Goal: Task Accomplishment & Management: Use online tool/utility

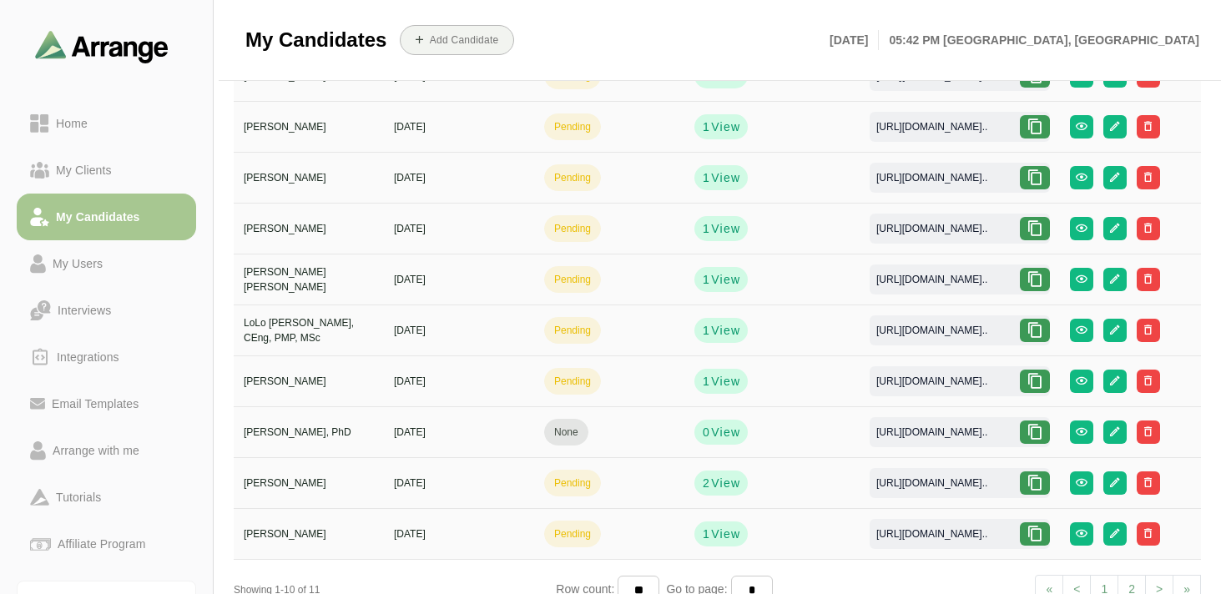
scroll to position [206, 0]
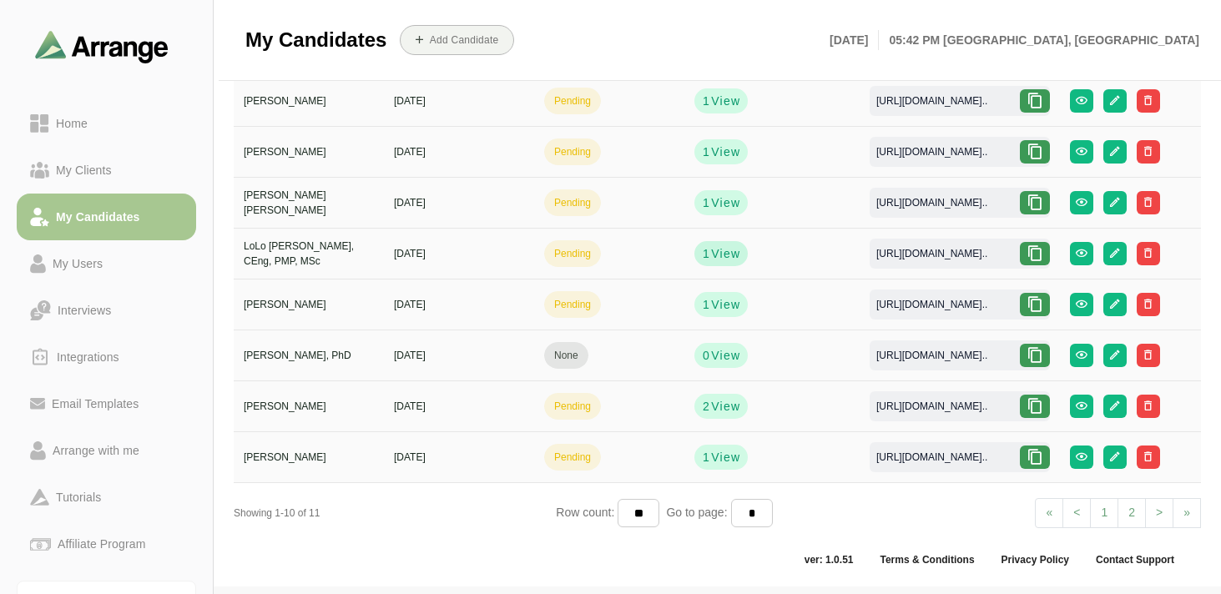
scroll to position [206, 0]
click at [109, 312] on div "Interviews" at bounding box center [84, 310] width 67 height 20
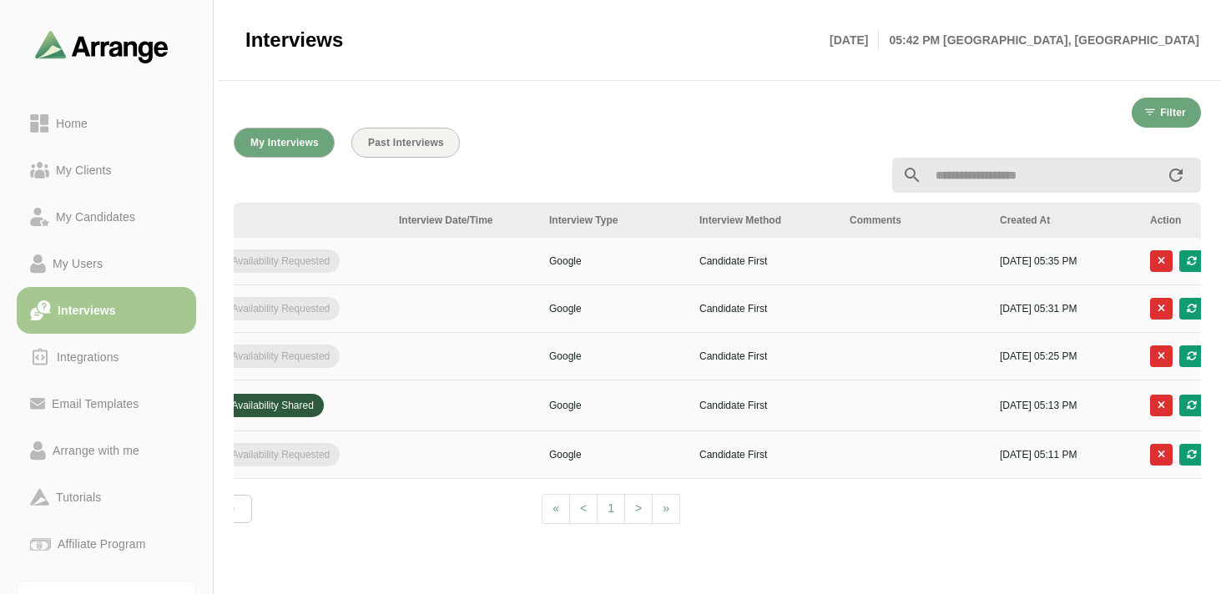
scroll to position [0, 629]
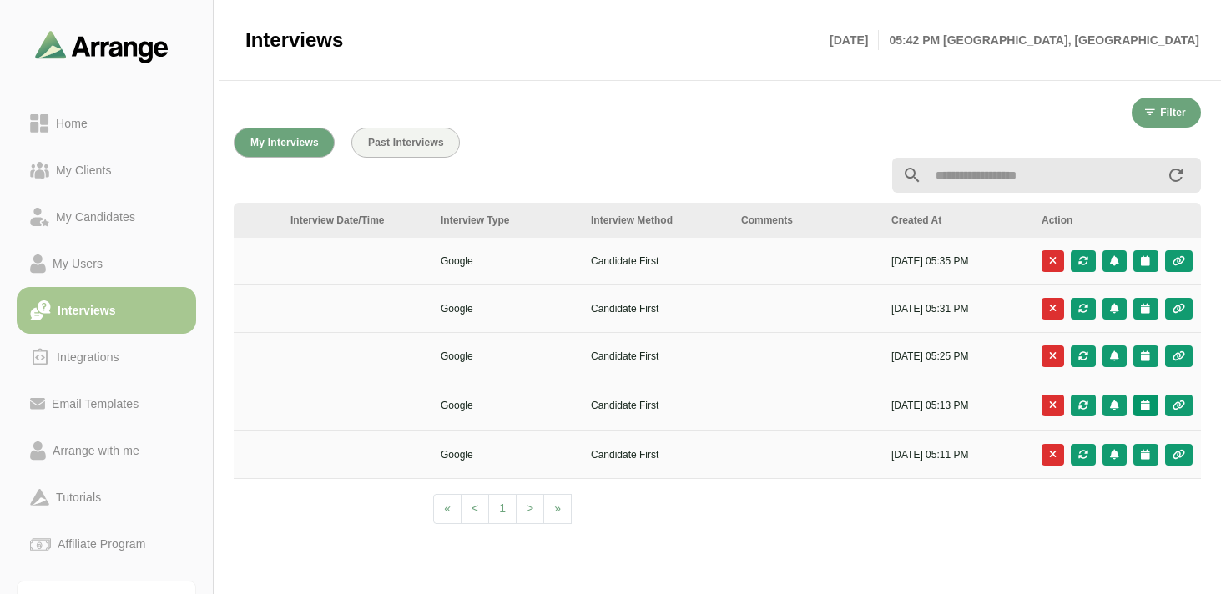
click at [1145, 411] on button "button" at bounding box center [1145, 406] width 24 height 22
click at [1093, 452] on div "Client Slots" at bounding box center [1071, 451] width 96 height 20
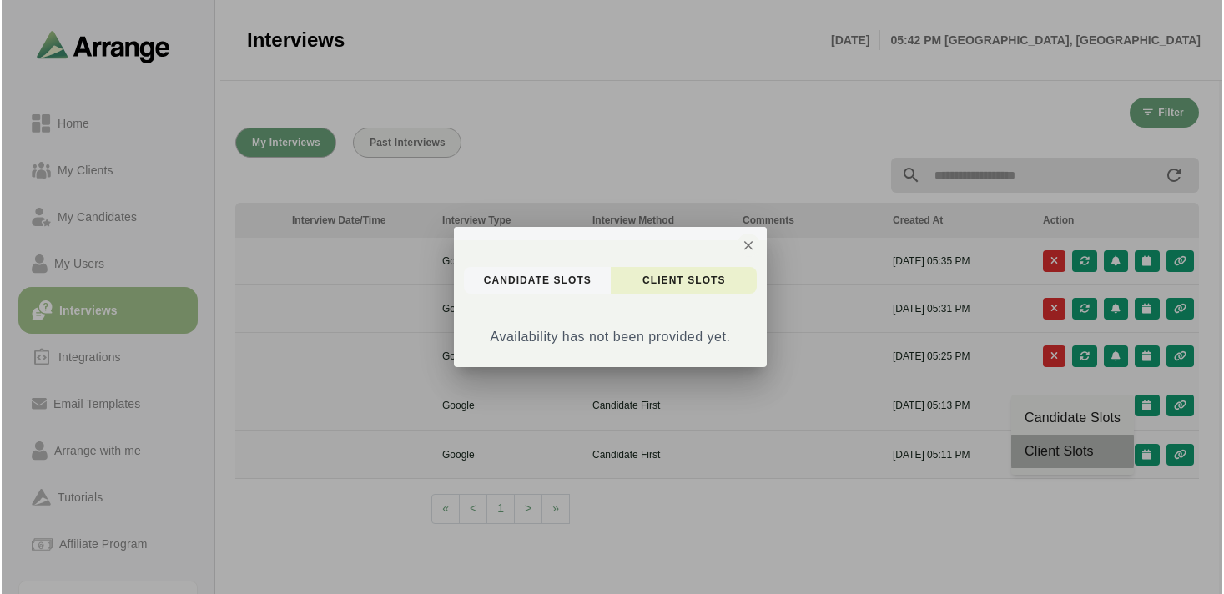
scroll to position [0, 0]
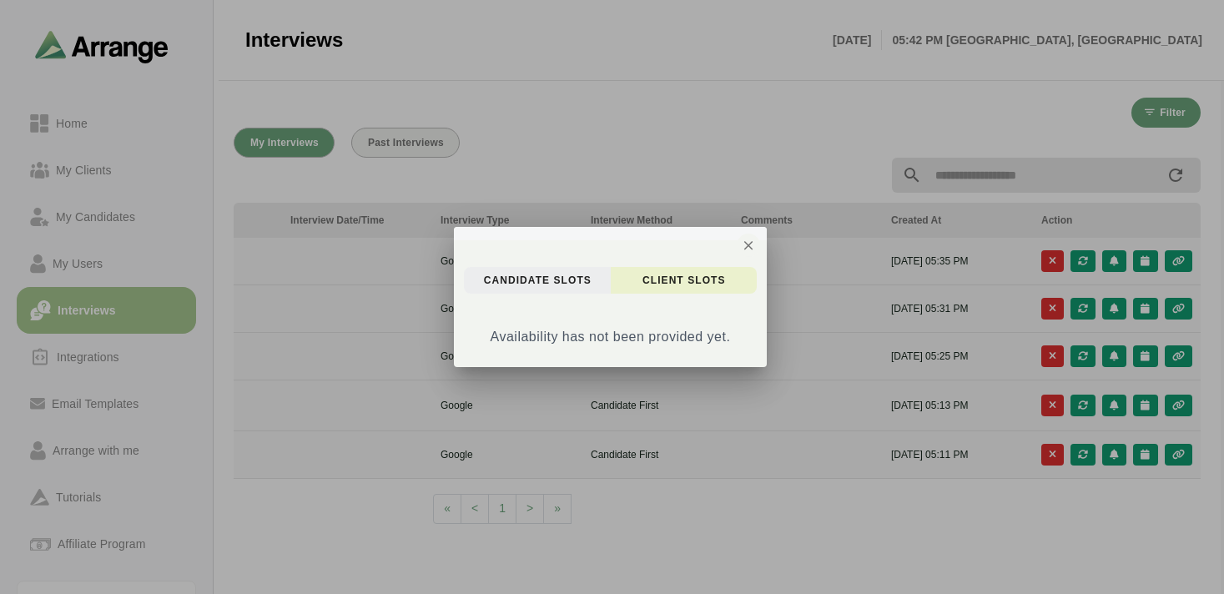
click at [562, 271] on button "candidate Slots" at bounding box center [537, 280] width 147 height 27
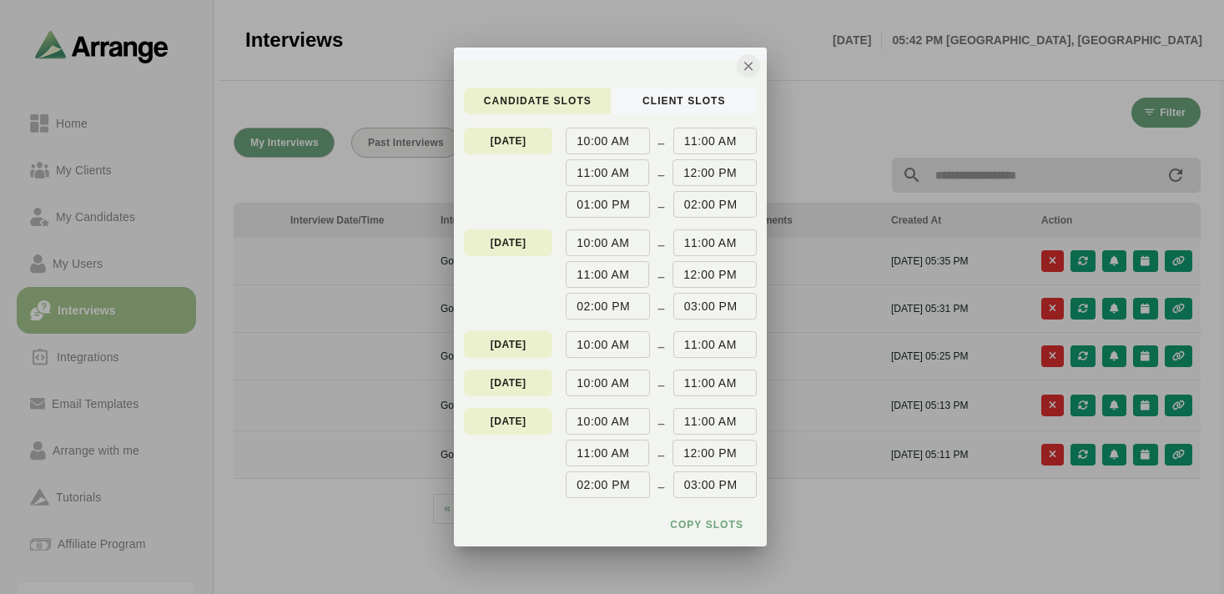
click at [743, 70] on icon "button" at bounding box center [748, 65] width 15 height 15
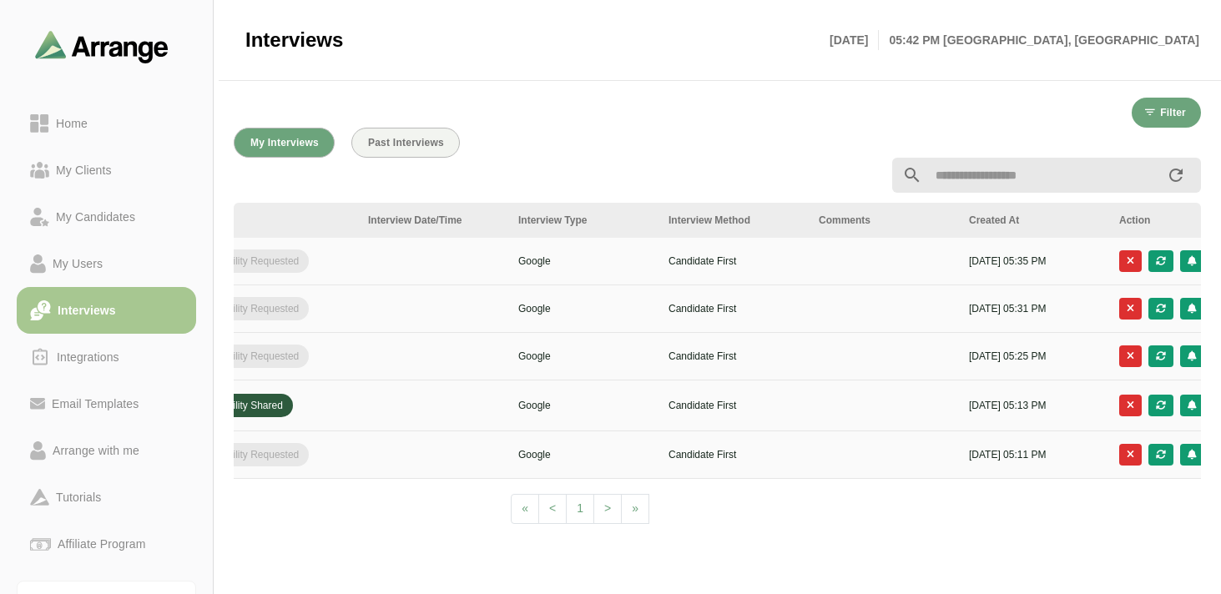
scroll to position [0, 587]
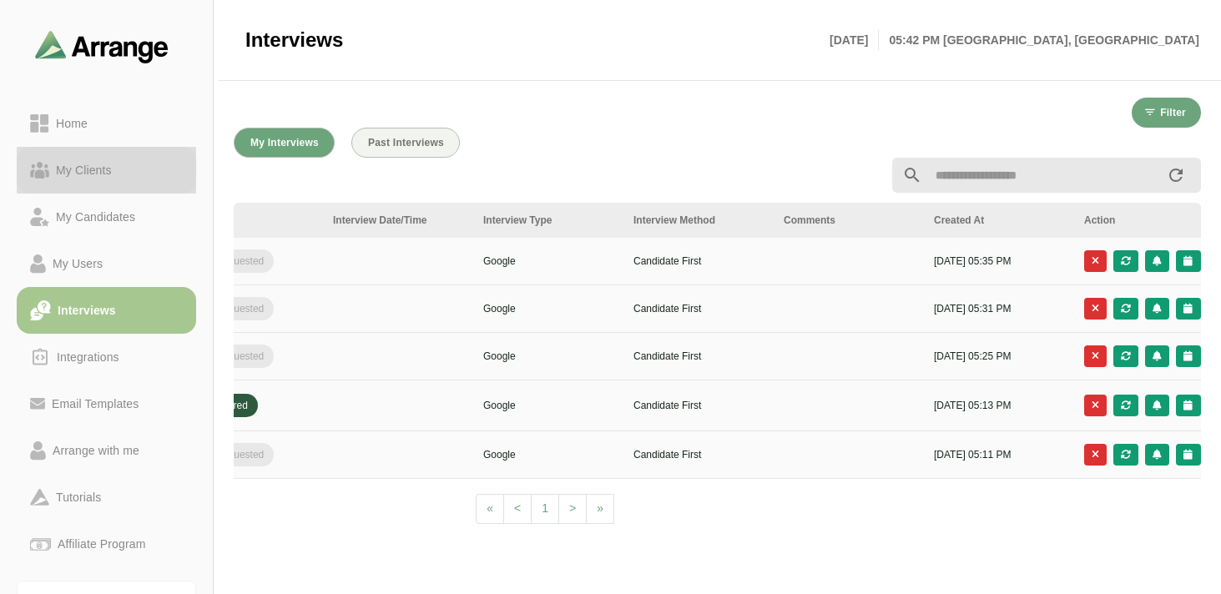
click at [107, 183] on link "My Clients" at bounding box center [106, 170] width 179 height 47
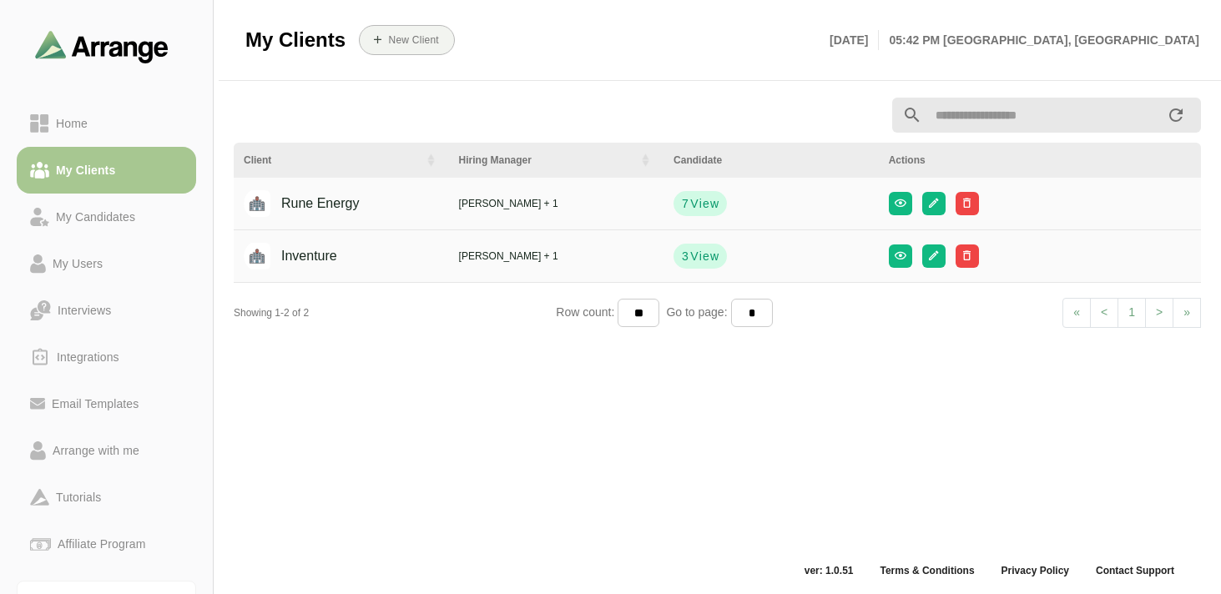
click at [459, 208] on div "William Layden + 1" at bounding box center [556, 203] width 195 height 15
click at [892, 204] on button "button" at bounding box center [900, 203] width 23 height 23
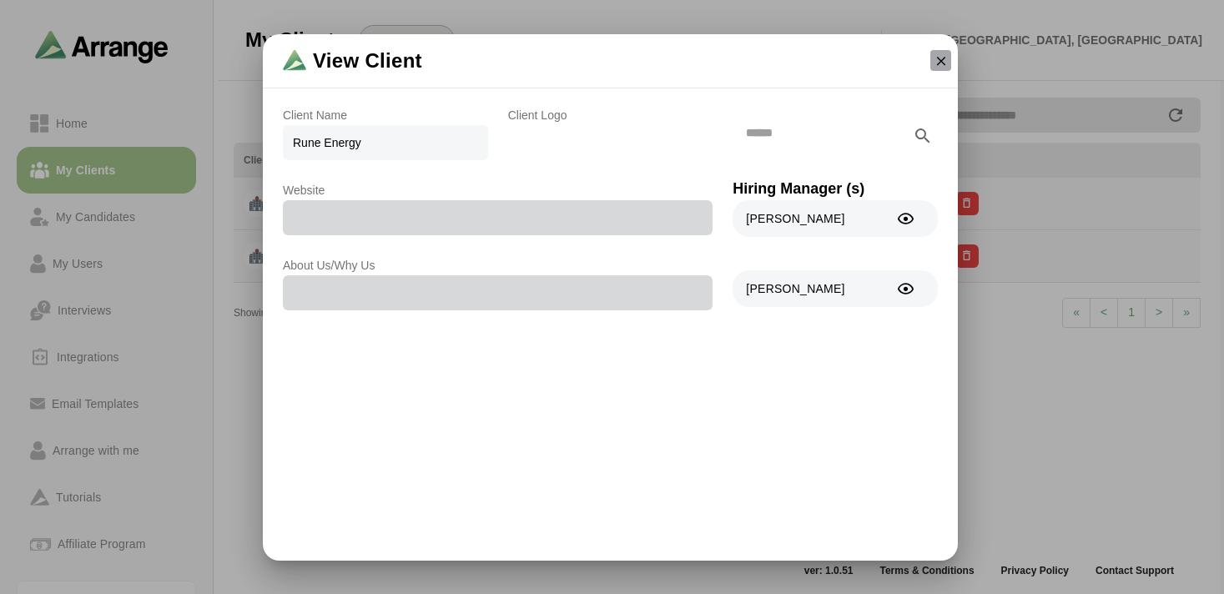
click at [936, 69] on button "button" at bounding box center [940, 60] width 21 height 21
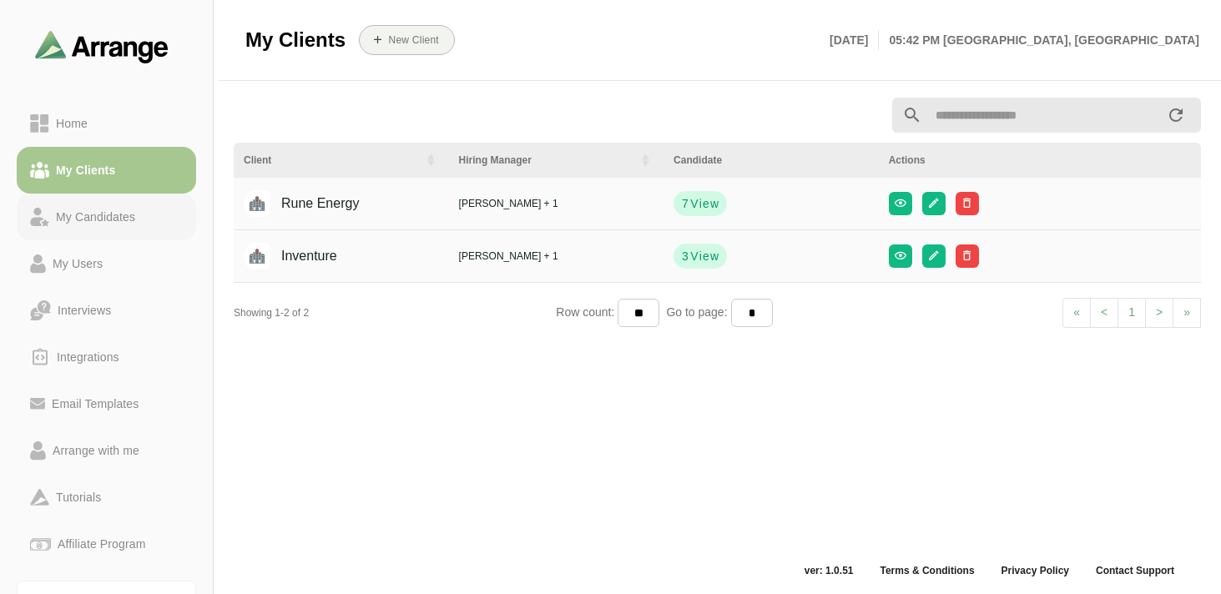
click at [149, 218] on div "My Candidates" at bounding box center [106, 217] width 153 height 20
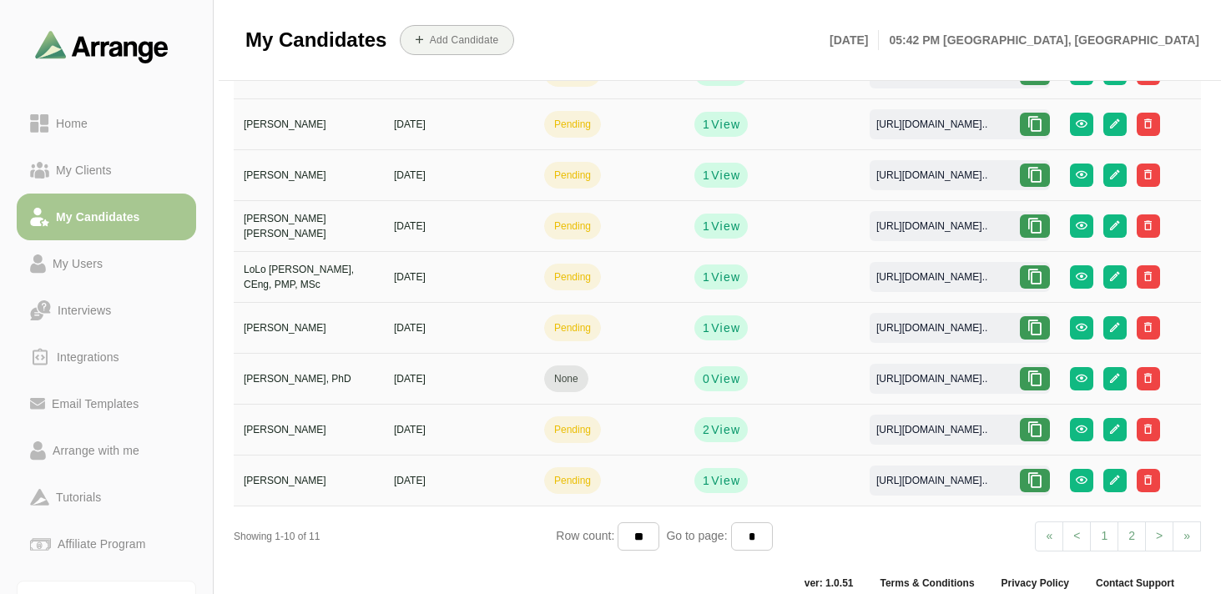
scroll to position [206, 0]
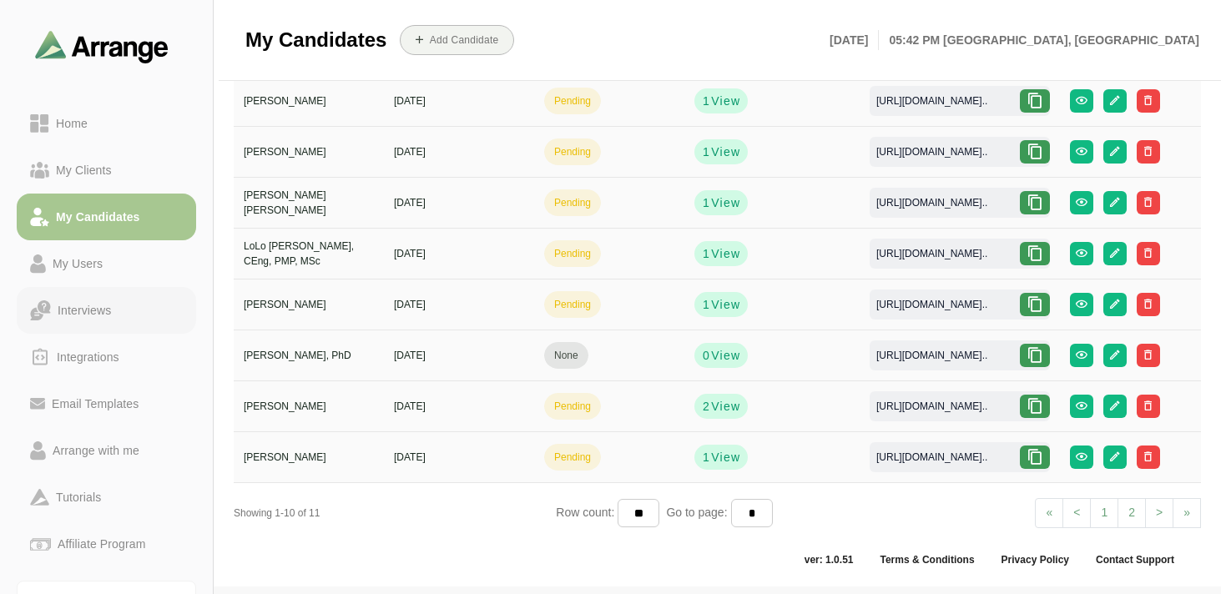
click at [118, 320] on div "Interviews" at bounding box center [106, 310] width 153 height 21
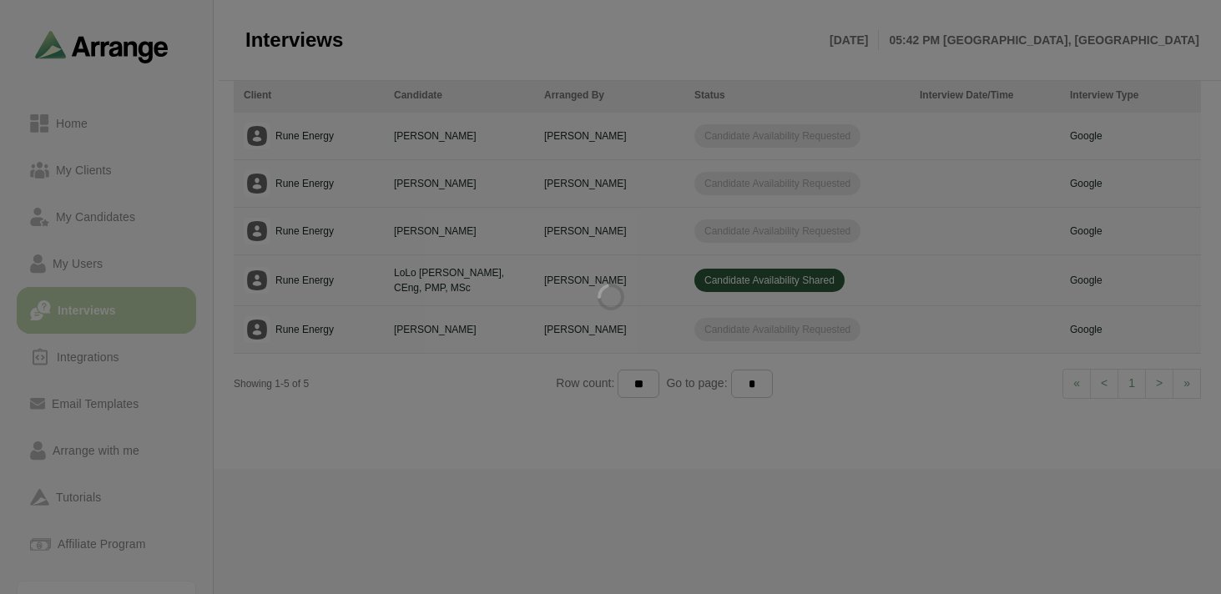
scroll to position [3, 0]
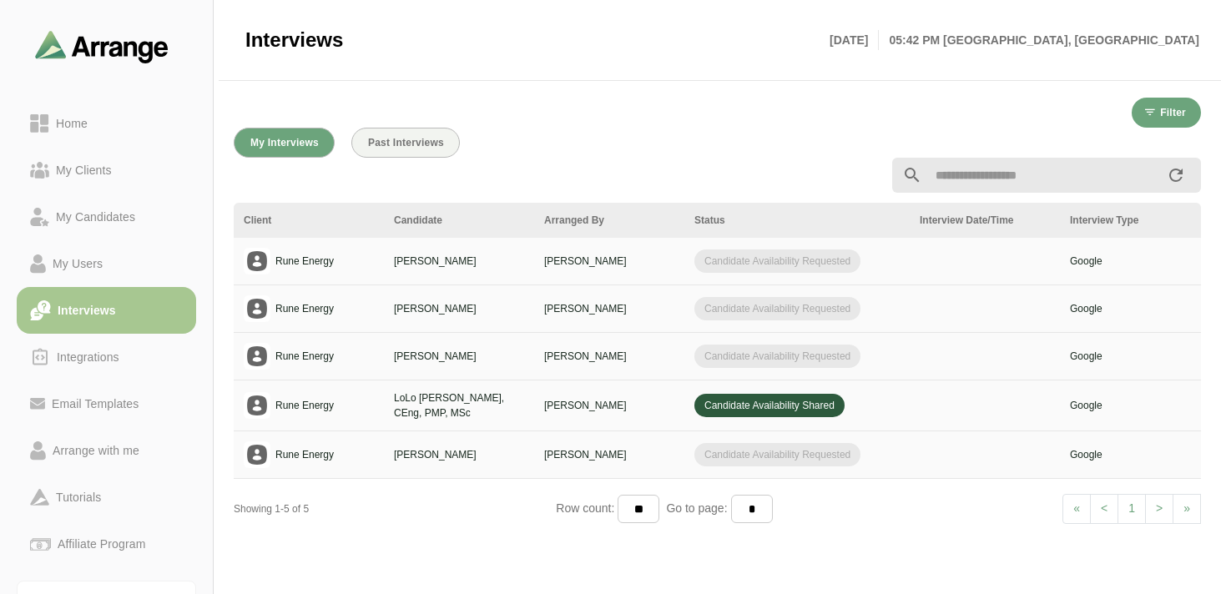
click at [661, 421] on td "[PERSON_NAME]" at bounding box center [609, 405] width 150 height 51
click at [752, 407] on span "Candidate Availability Shared" at bounding box center [769, 405] width 150 height 23
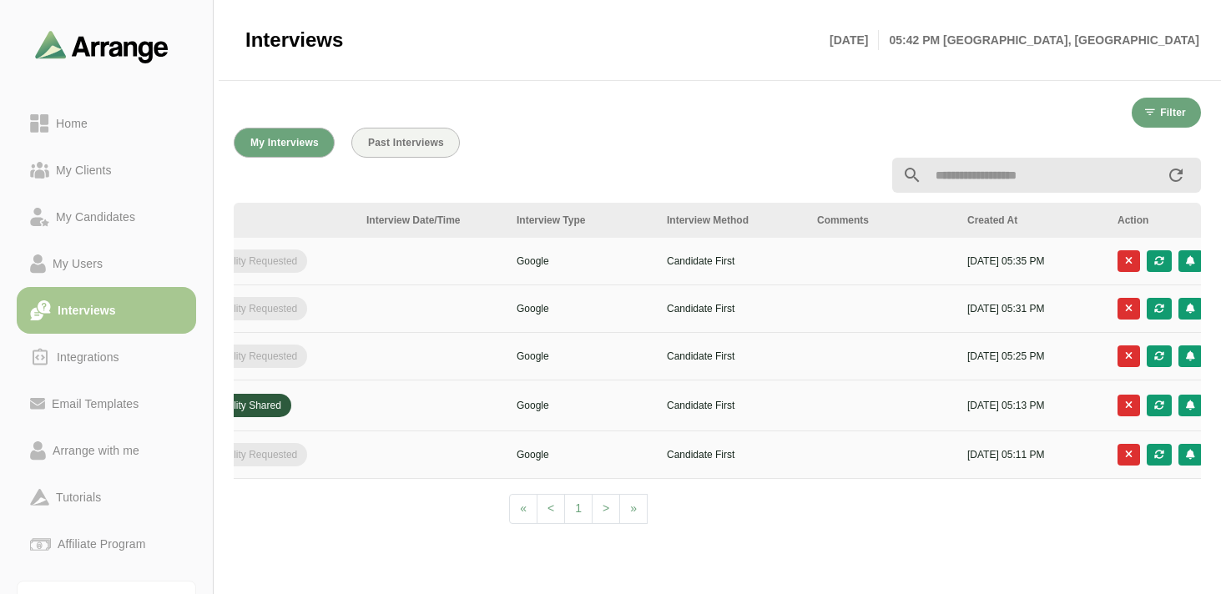
scroll to position [0, 629]
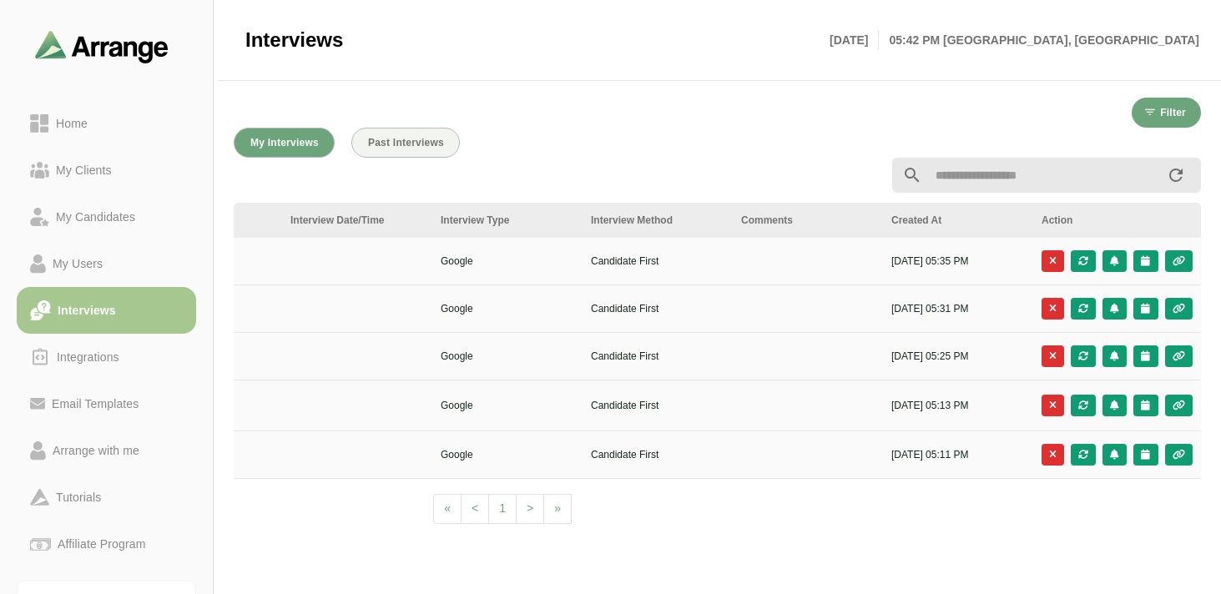
click at [1080, 409] on div at bounding box center [1082, 406] width 25 height 22
click at [1179, 405] on icon "button" at bounding box center [1178, 405] width 14 height 10
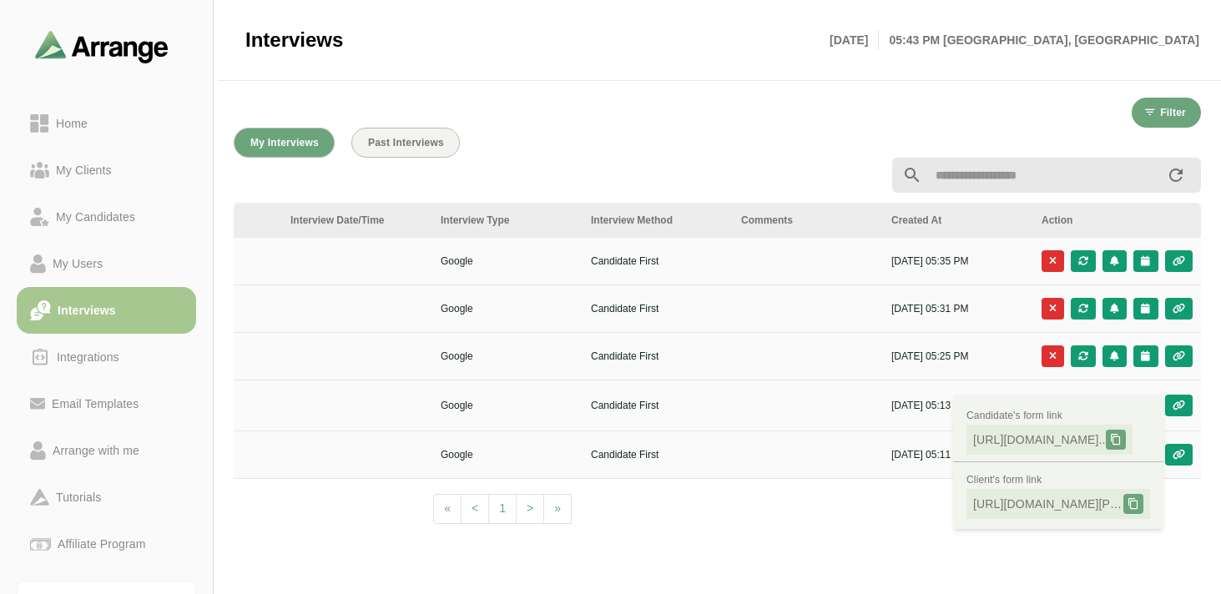
click at [840, 485] on div "Client Candidate Arranged By Status Interview Date/Time Interview Type Intervie…" at bounding box center [717, 369] width 967 height 333
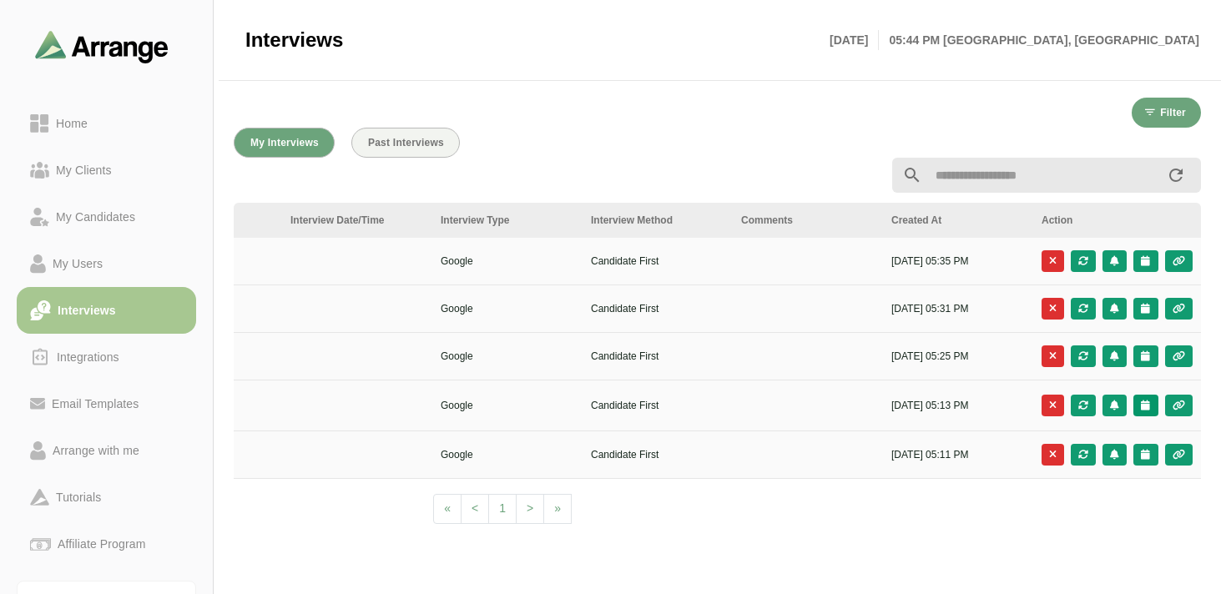
click at [1142, 406] on icon "button" at bounding box center [1145, 405] width 11 height 10
click at [1084, 449] on div "Client Slots" at bounding box center [1071, 451] width 96 height 20
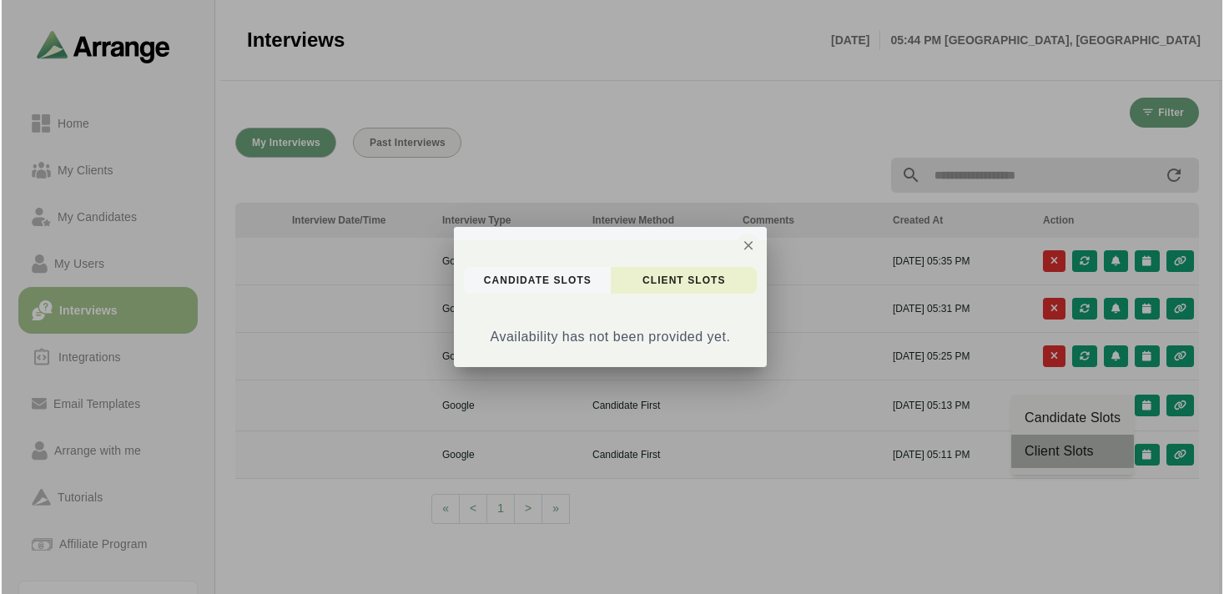
scroll to position [0, 0]
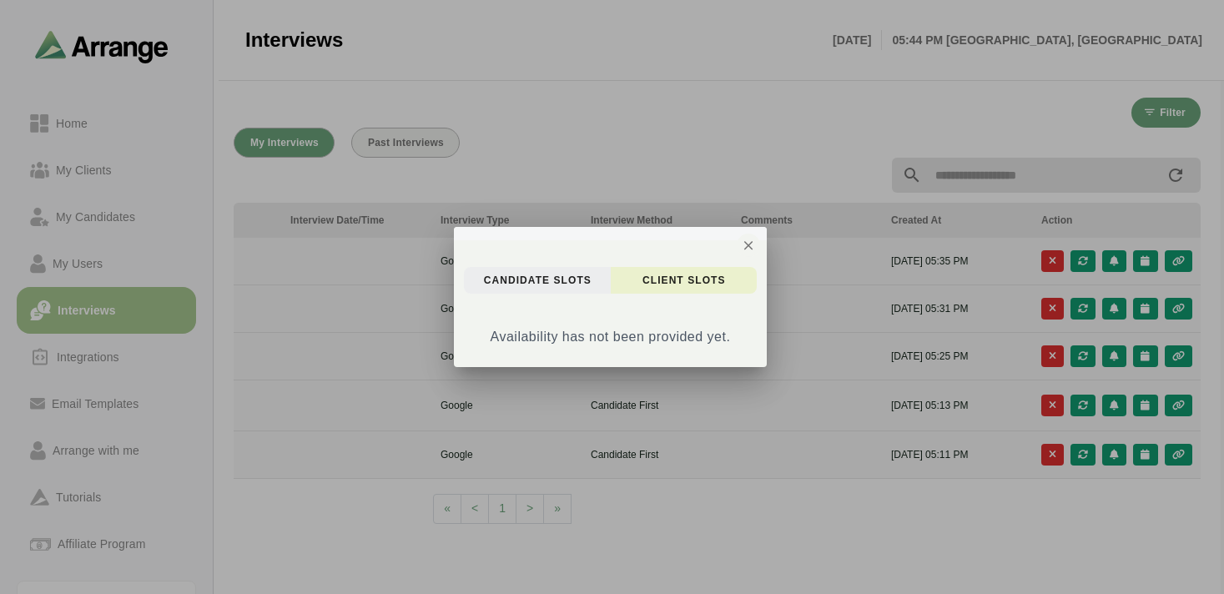
click at [545, 268] on button "candidate Slots" at bounding box center [537, 280] width 147 height 27
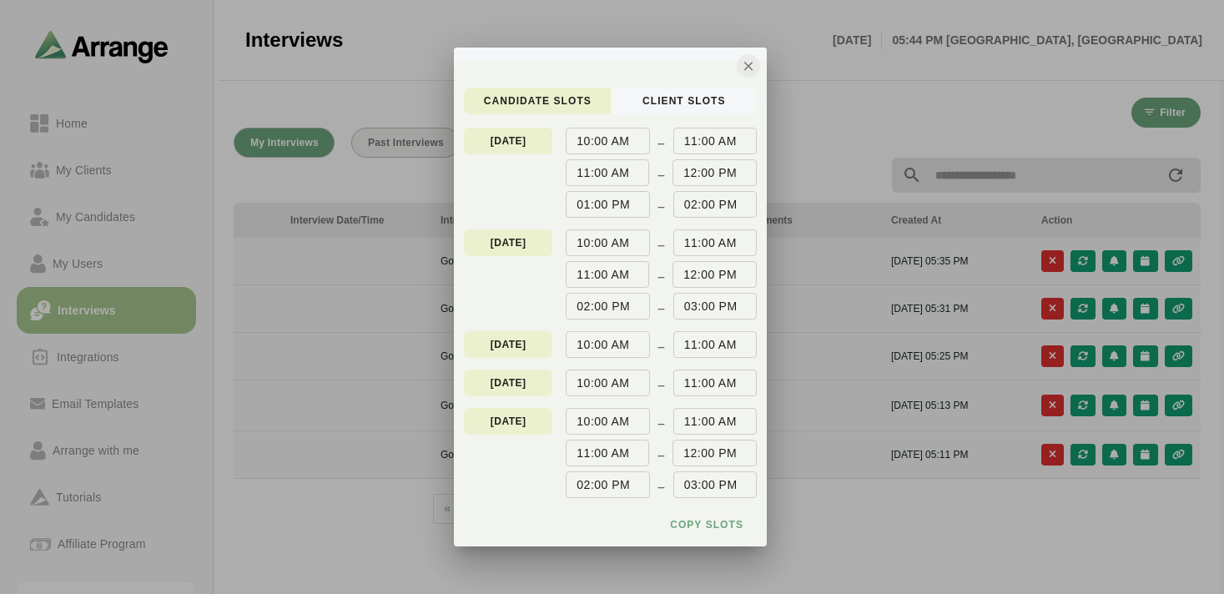
click at [743, 68] on icon "button" at bounding box center [748, 65] width 15 height 15
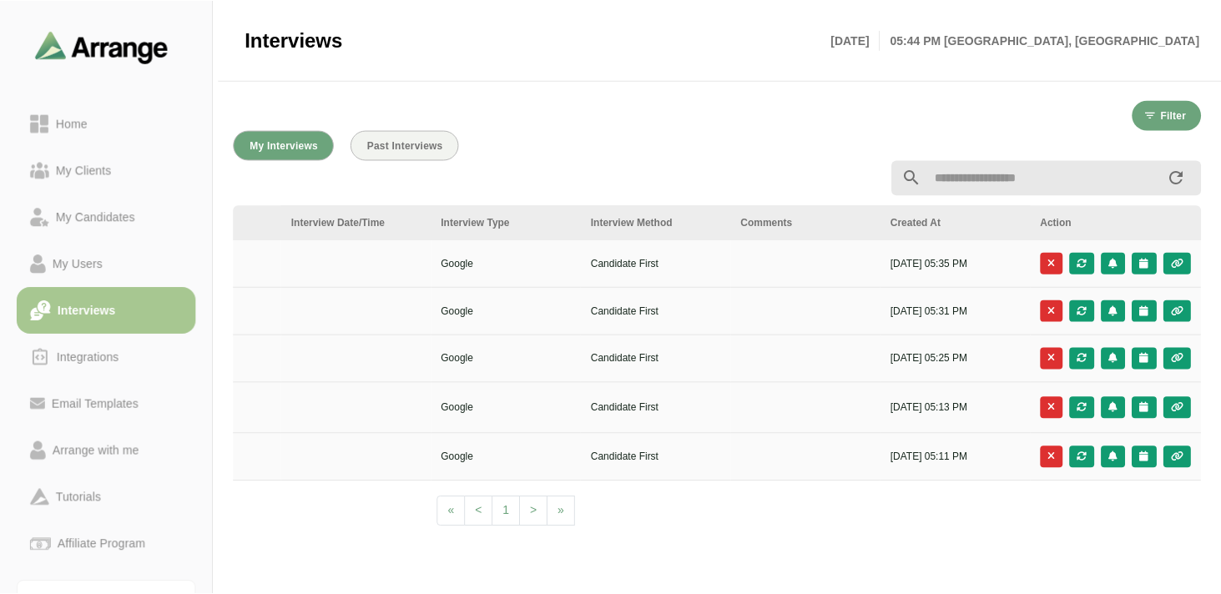
scroll to position [3, 0]
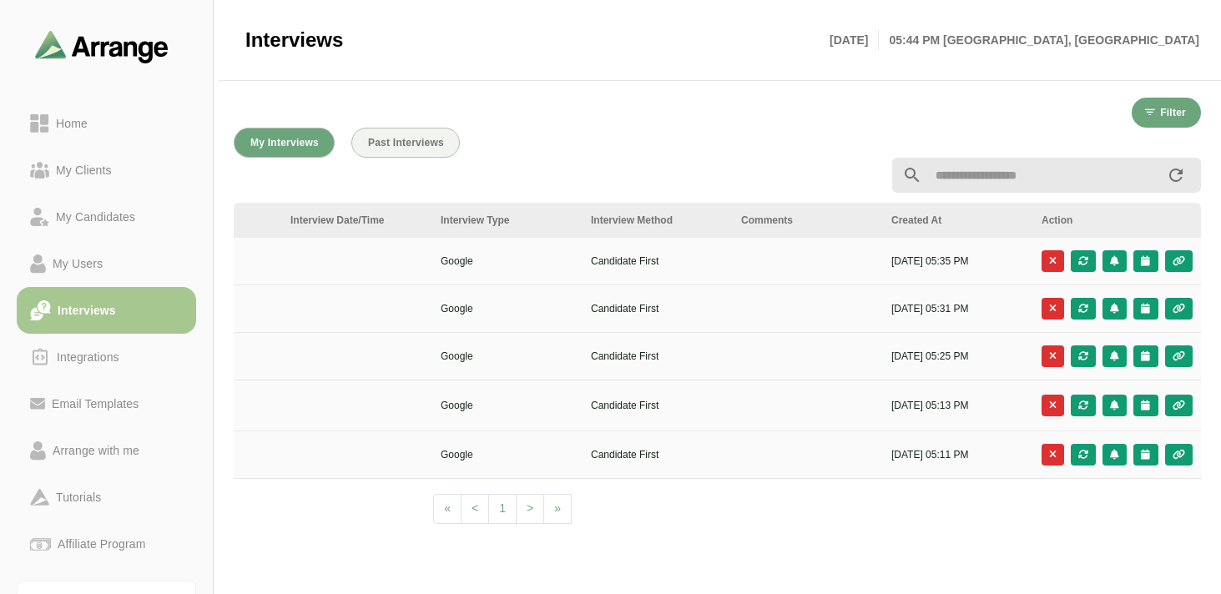
click at [899, 393] on td "4th Sep, 2025 - 05:13 PM" at bounding box center [956, 405] width 150 height 51
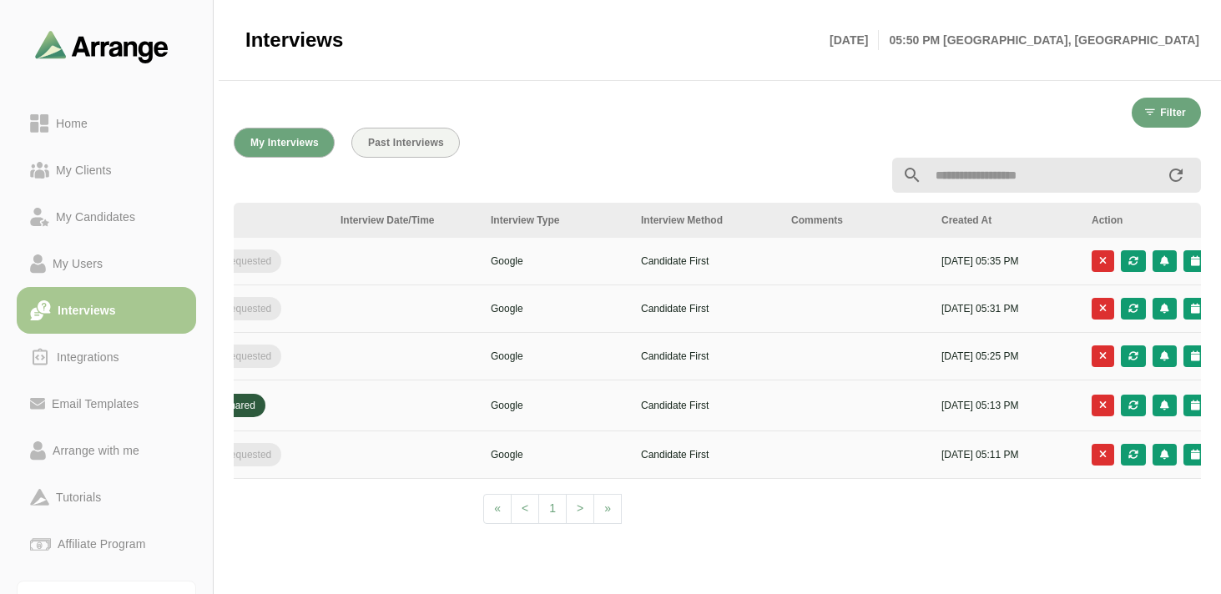
scroll to position [0, 629]
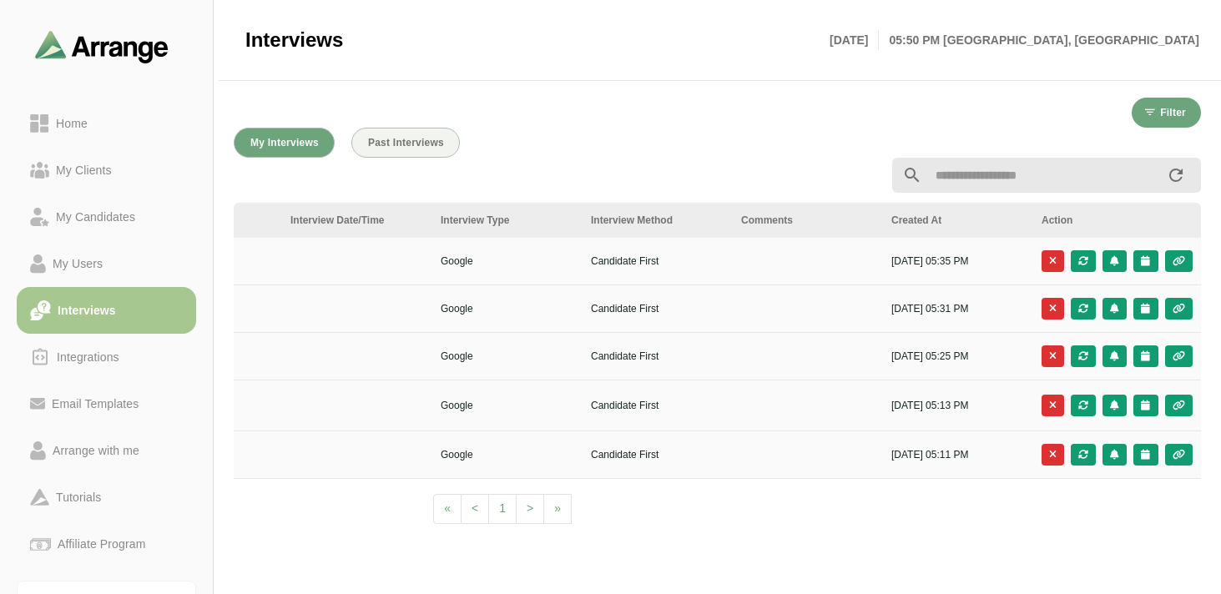
click at [950, 407] on p "4th Sep, 2025 - 05:13 PM" at bounding box center [956, 405] width 130 height 15
click at [1173, 408] on icon "button" at bounding box center [1178, 405] width 14 height 10
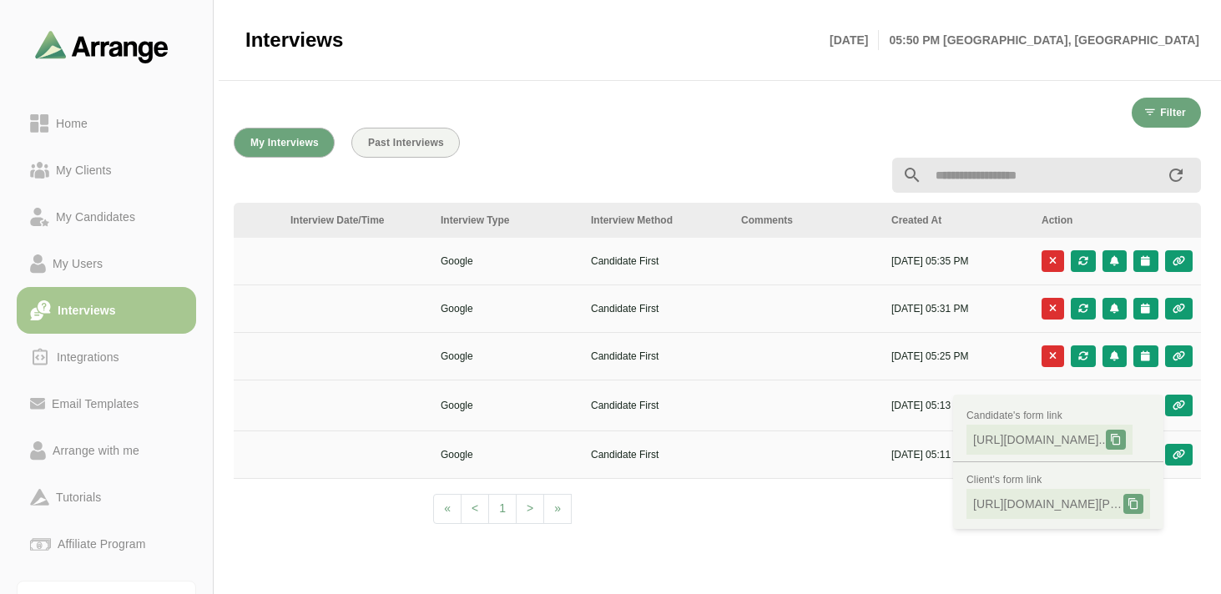
click at [690, 427] on td "Candidate First" at bounding box center [656, 405] width 150 height 51
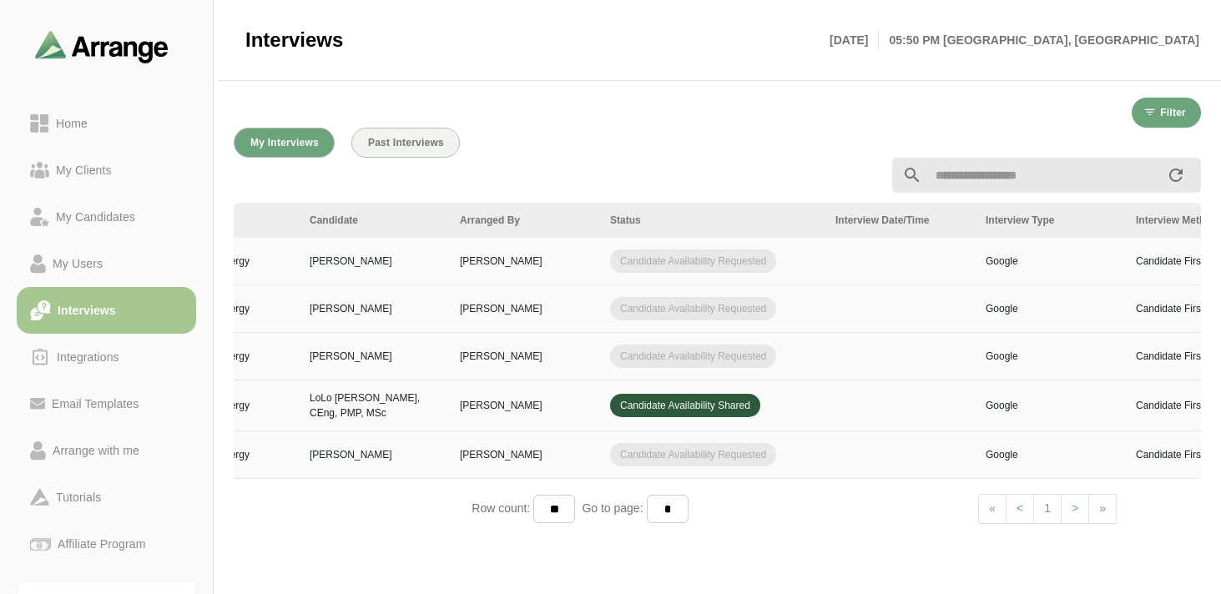
scroll to position [0, 0]
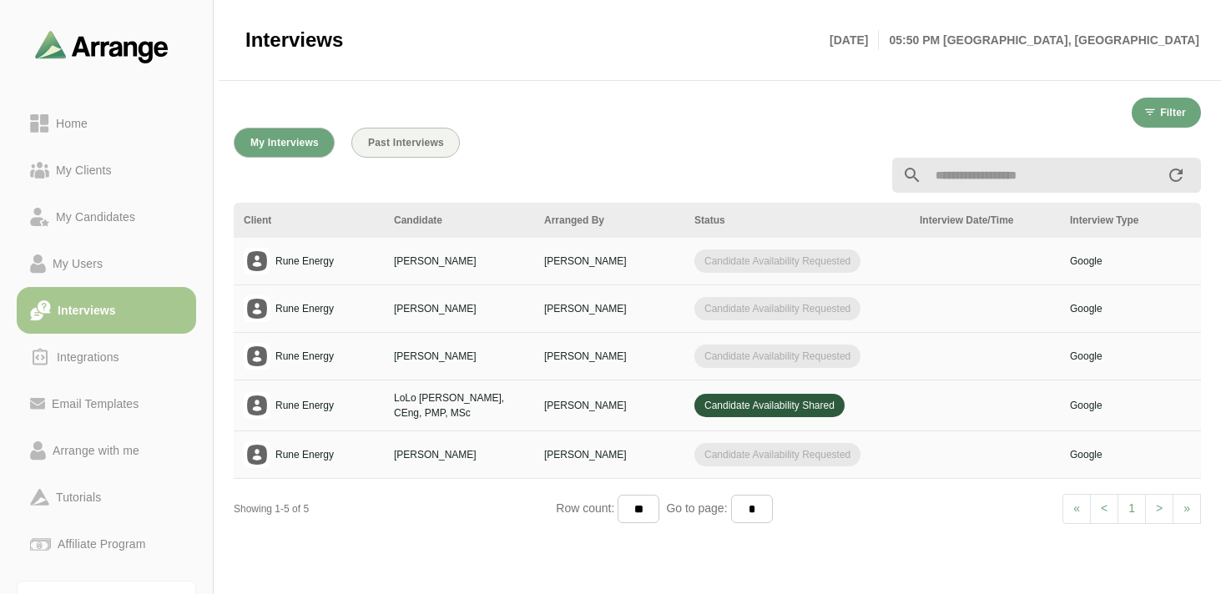
click at [713, 405] on span "Candidate Availability Shared" at bounding box center [769, 405] width 150 height 23
click at [417, 405] on p "LoLo [PERSON_NAME], CEng, PMP, MSc" at bounding box center [459, 405] width 130 height 30
click at [128, 358] on div "Integrations" at bounding box center [106, 357] width 153 height 21
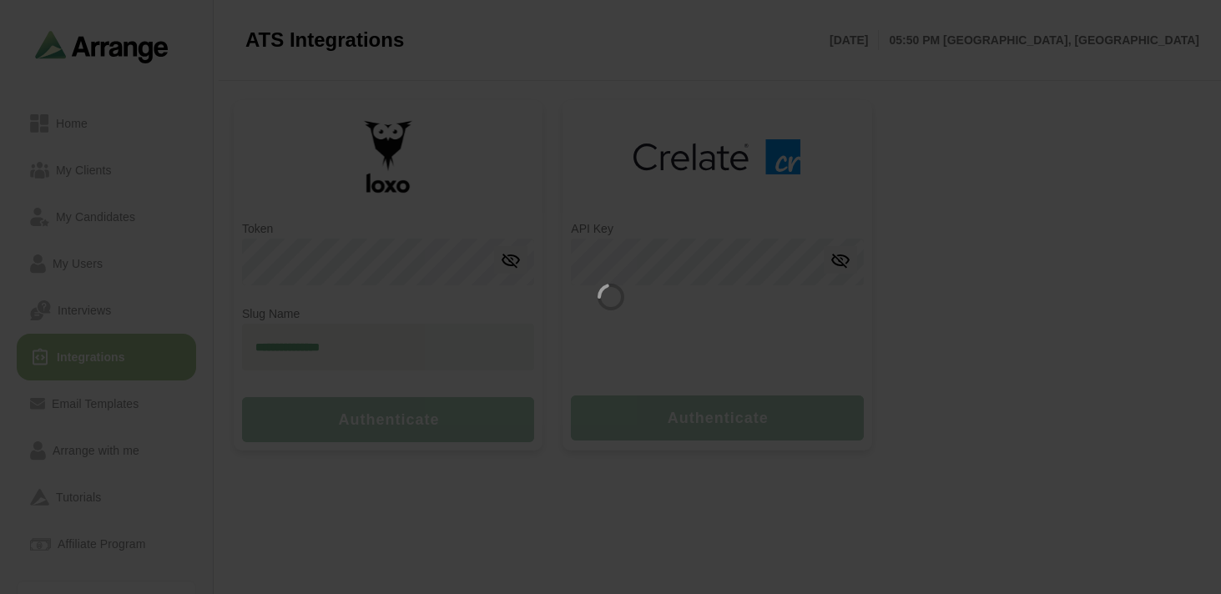
type input "**********"
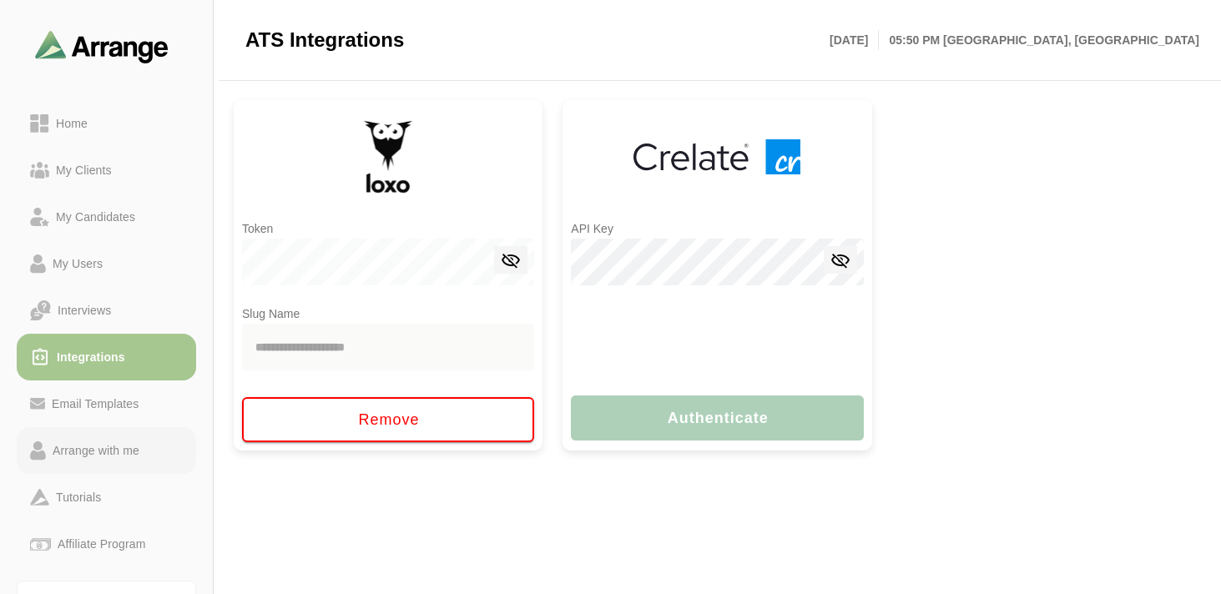
click at [131, 451] on div "Arrange with me" at bounding box center [96, 451] width 100 height 20
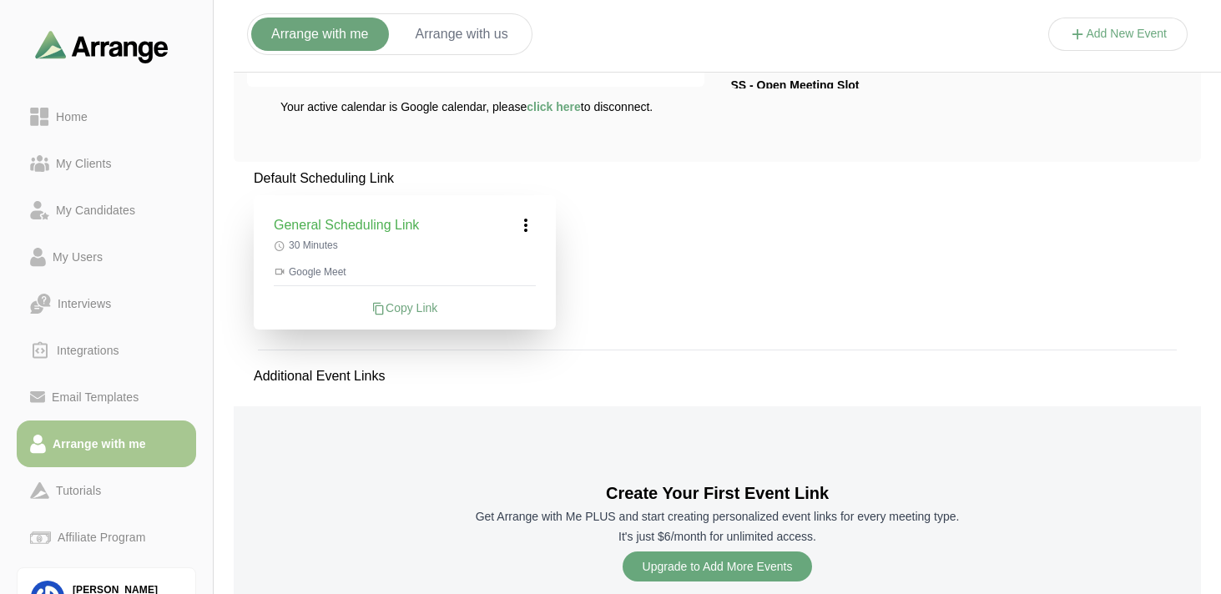
scroll to position [378, 0]
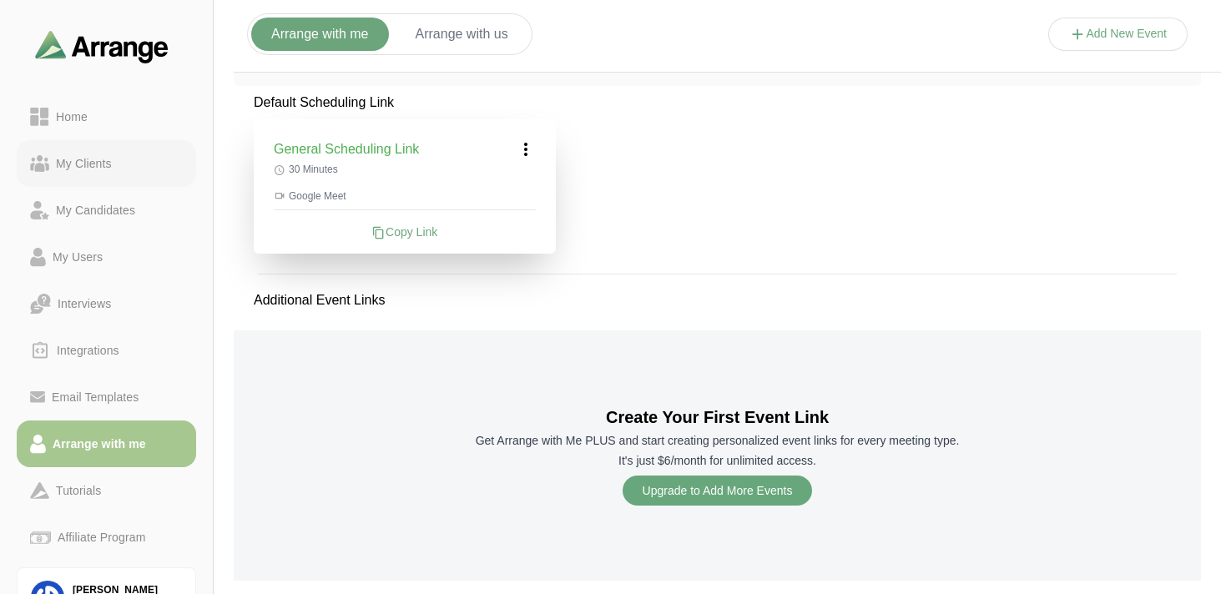
click at [69, 174] on link "My Clients" at bounding box center [106, 163] width 179 height 47
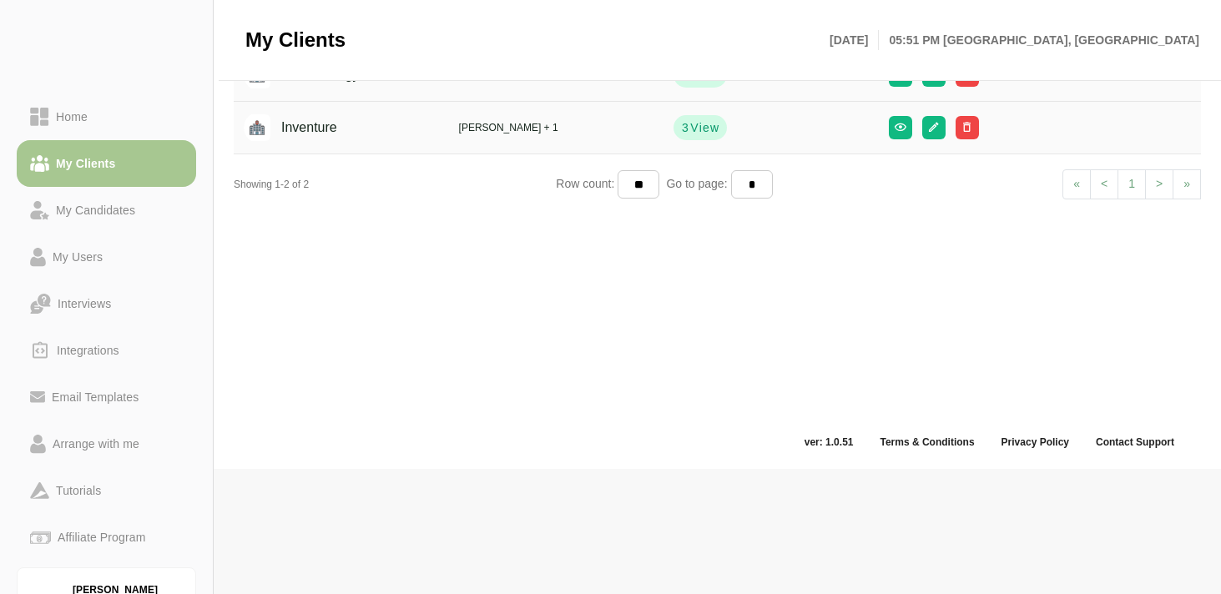
scroll to position [6, 0]
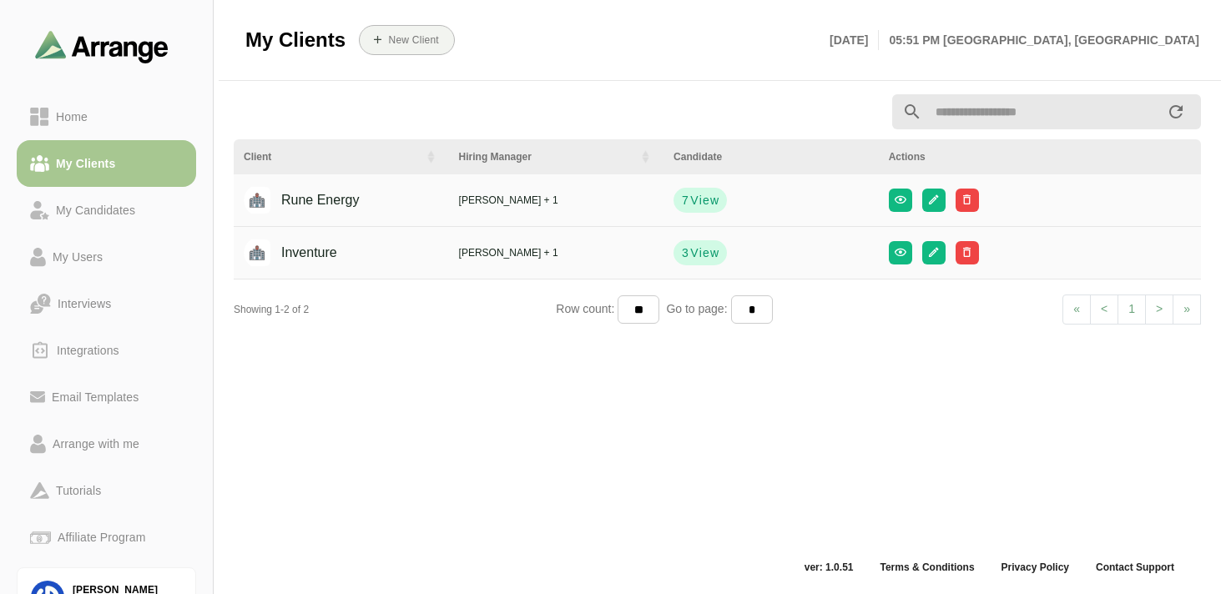
click at [369, 198] on span "Rune Energy" at bounding box center [307, 200] width 127 height 32
click at [706, 206] on span "View" at bounding box center [704, 200] width 30 height 17
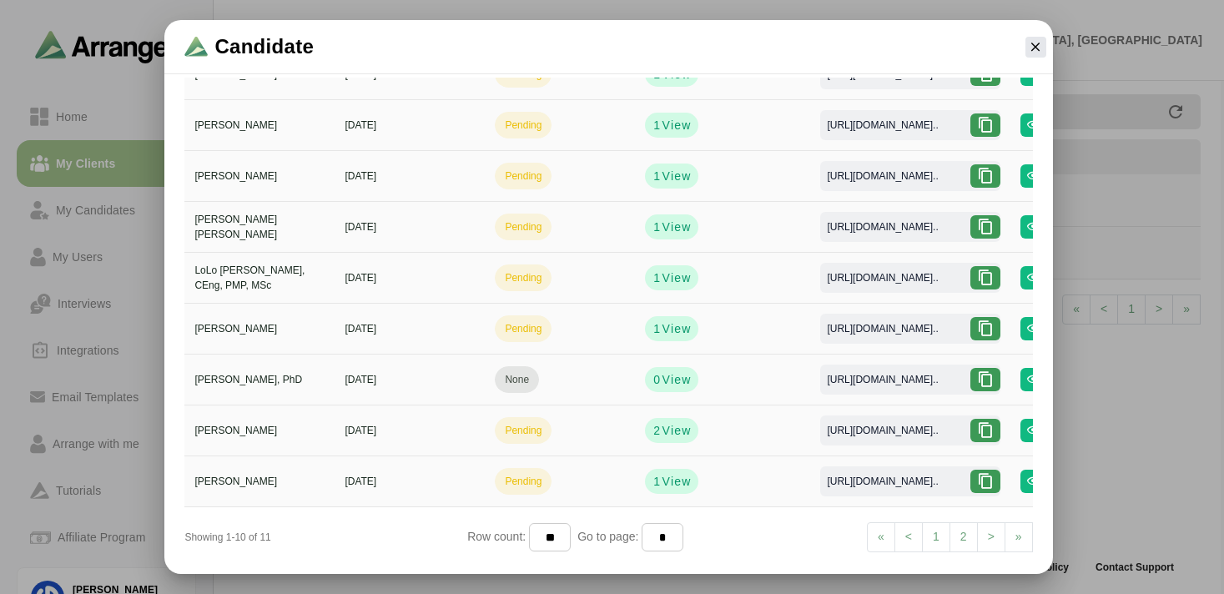
scroll to position [28, 0]
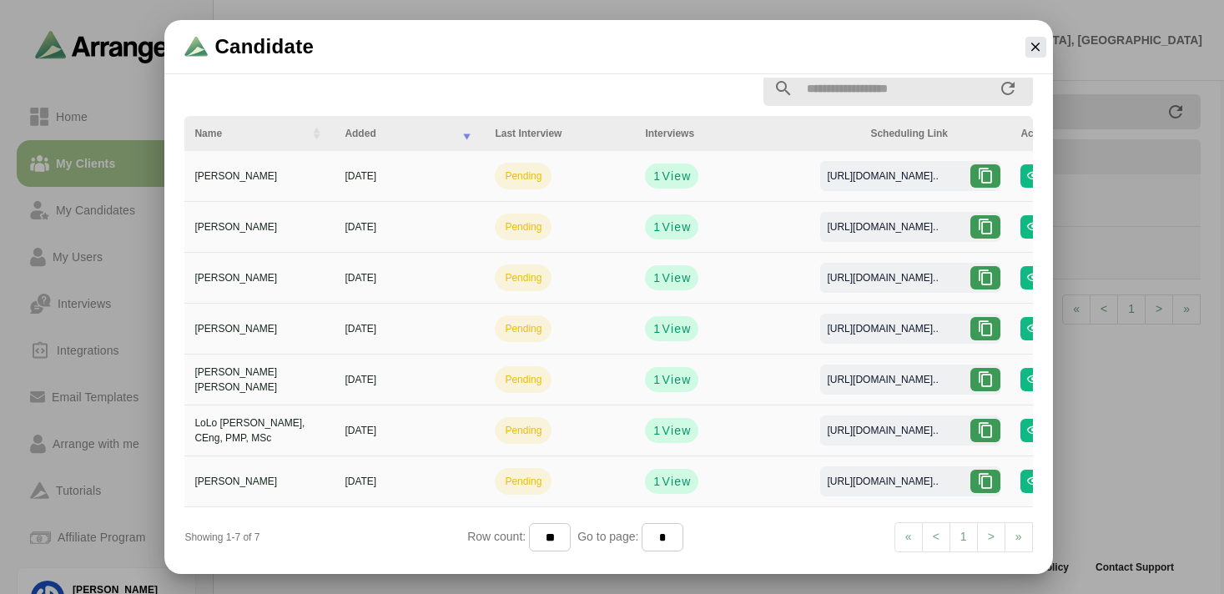
click at [483, 335] on td "[DATE]" at bounding box center [410, 329] width 150 height 51
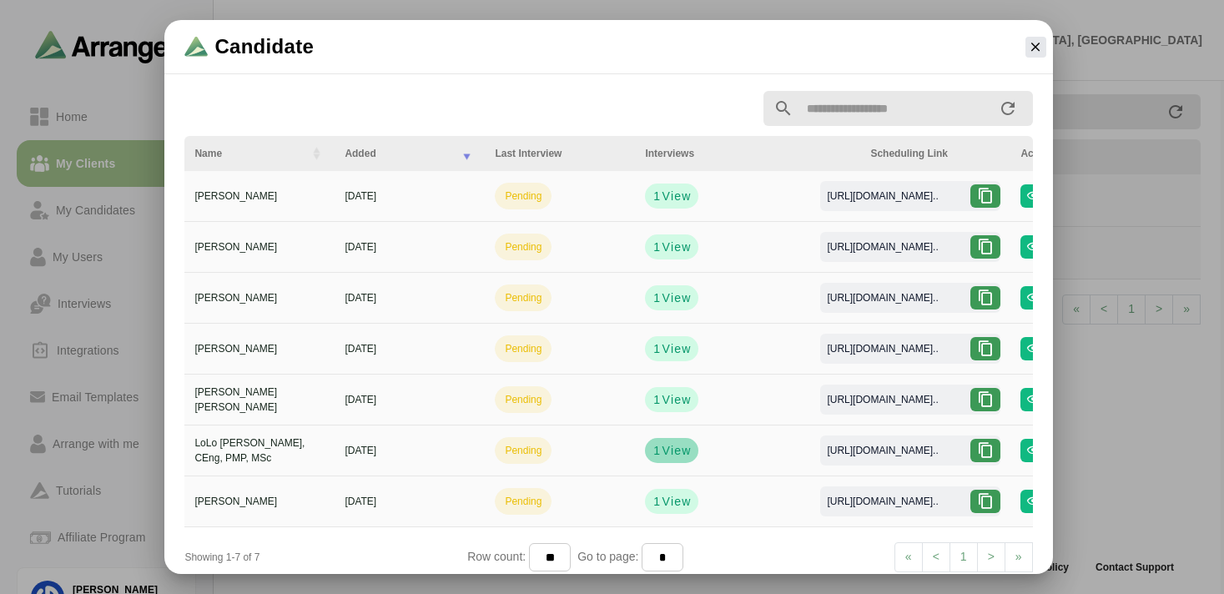
click at [673, 446] on span "View" at bounding box center [676, 450] width 30 height 17
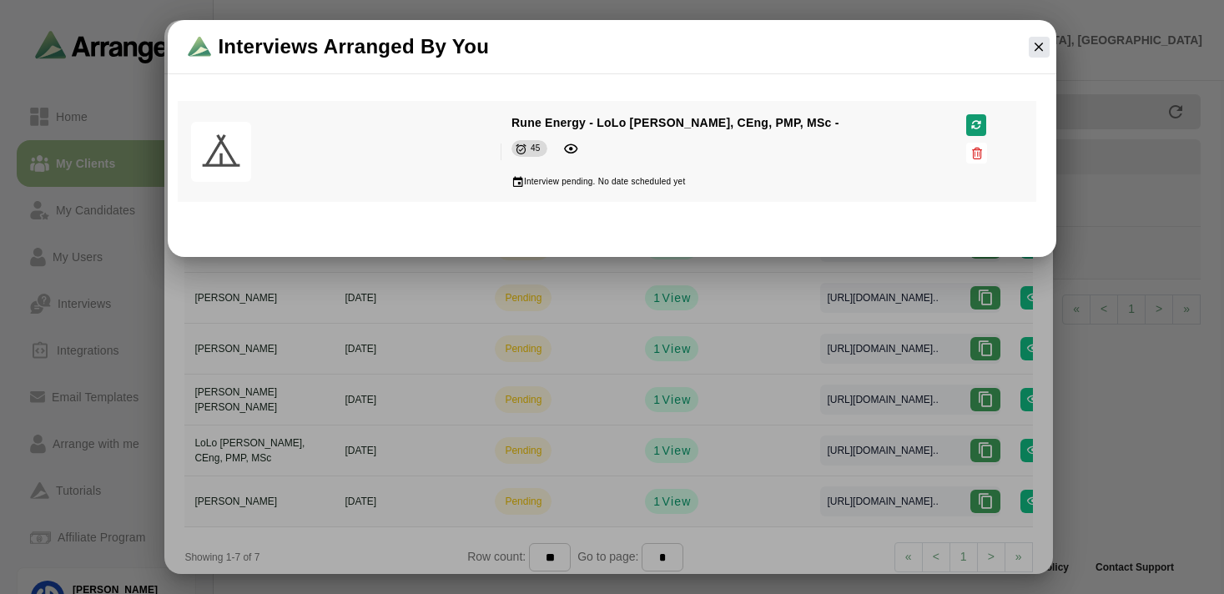
click at [691, 175] on div "Interview pending. No date scheduled yet" at bounding box center [707, 180] width 393 height 17
click at [1040, 41] on icon "button" at bounding box center [1038, 46] width 15 height 15
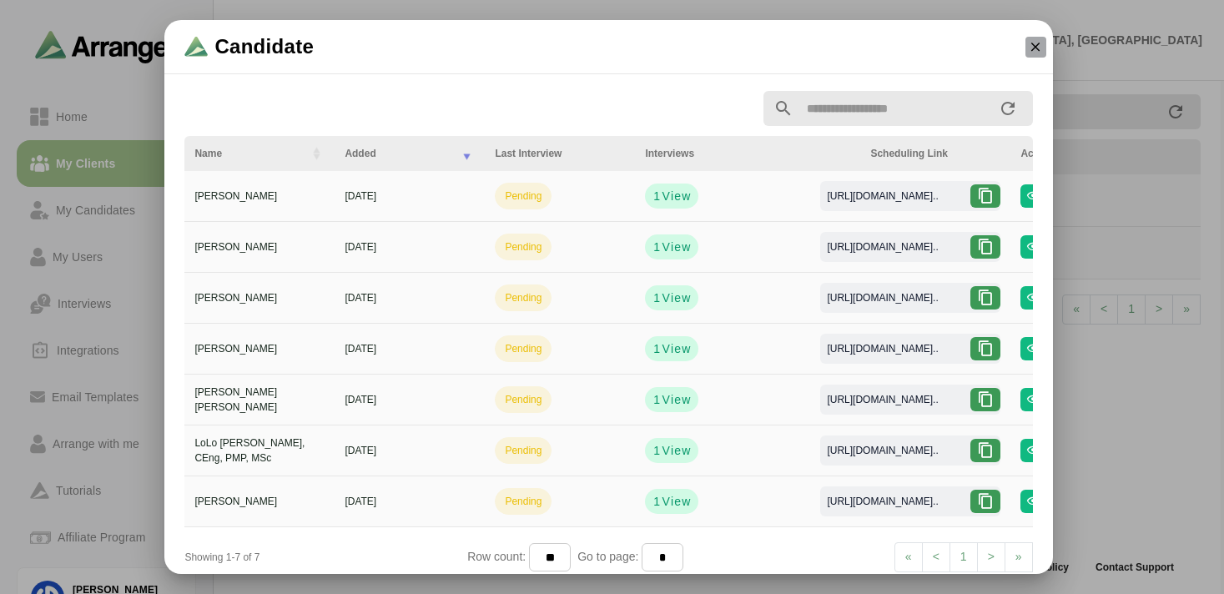
click at [1040, 43] on icon "button" at bounding box center [1035, 46] width 15 height 15
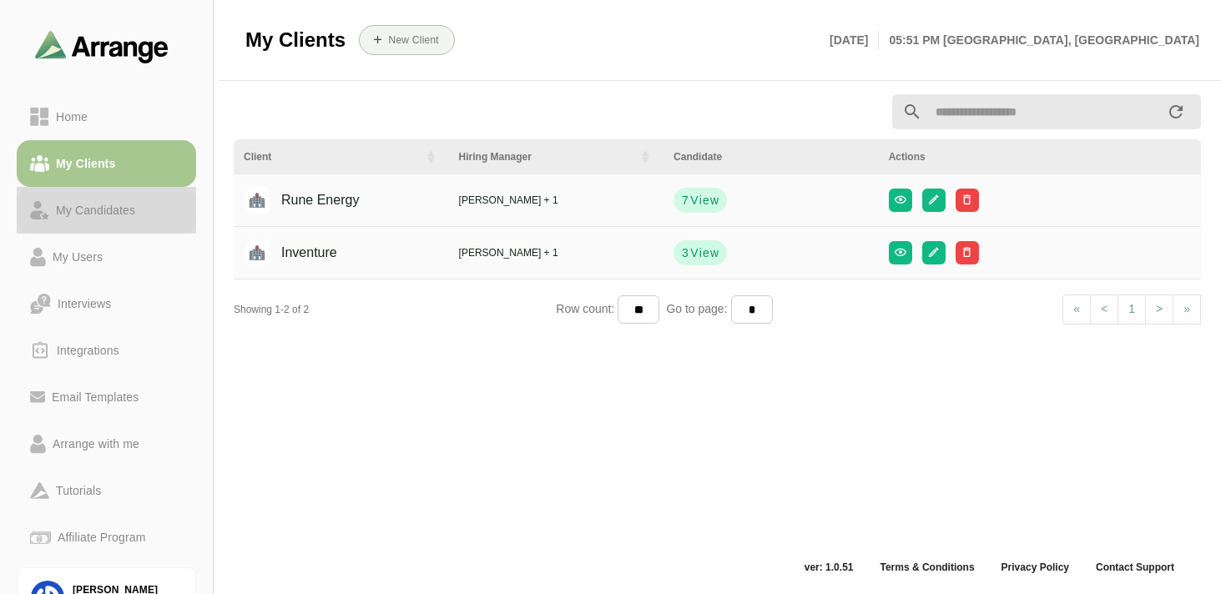
click at [90, 210] on div "My Candidates" at bounding box center [95, 210] width 93 height 20
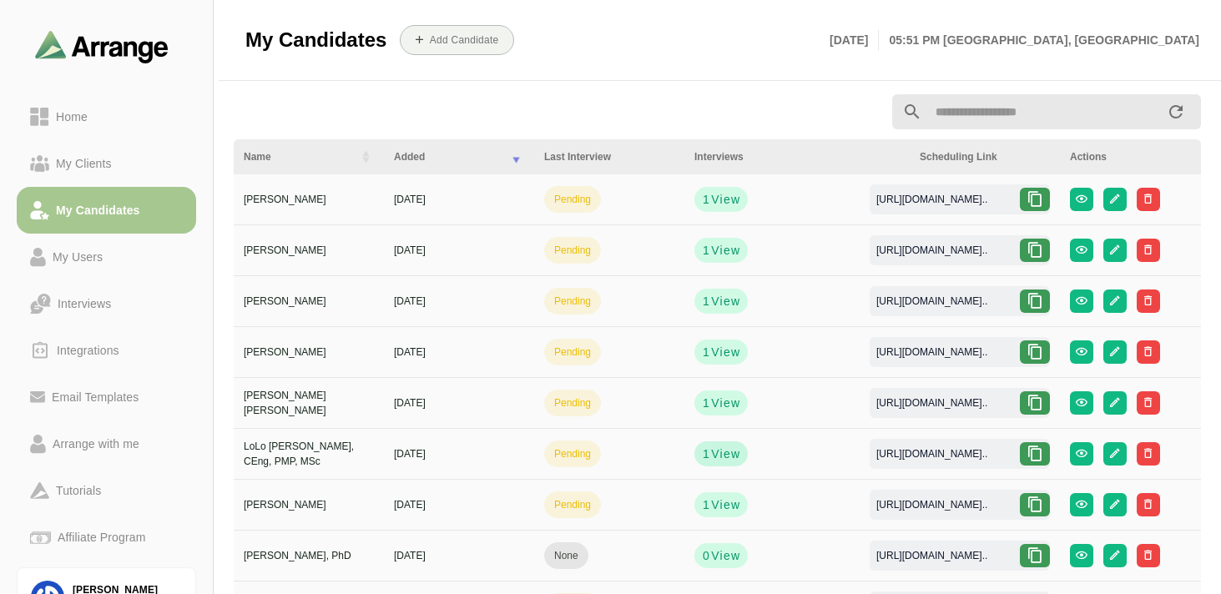
scroll to position [0, 34]
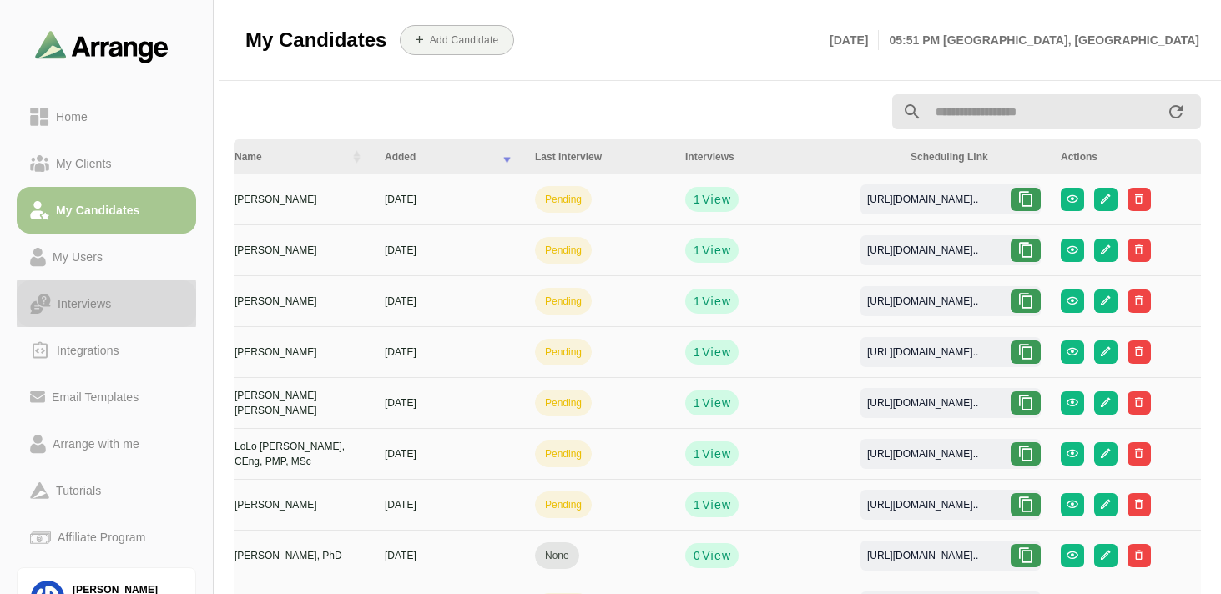
click at [95, 299] on div "Interviews" at bounding box center [84, 304] width 67 height 20
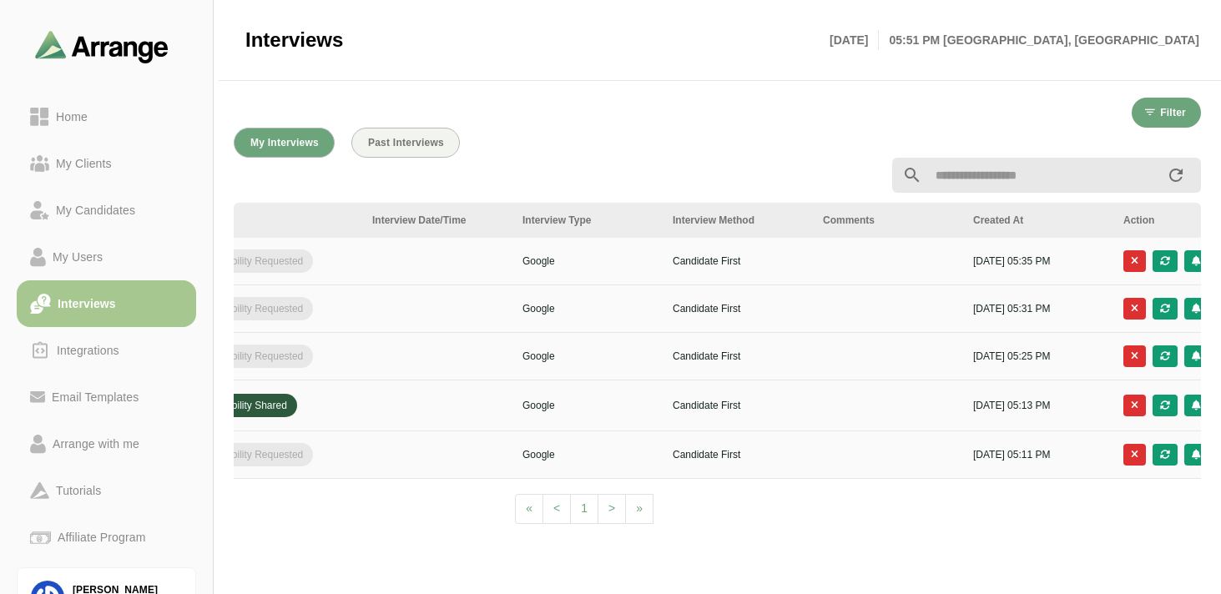
scroll to position [0, 629]
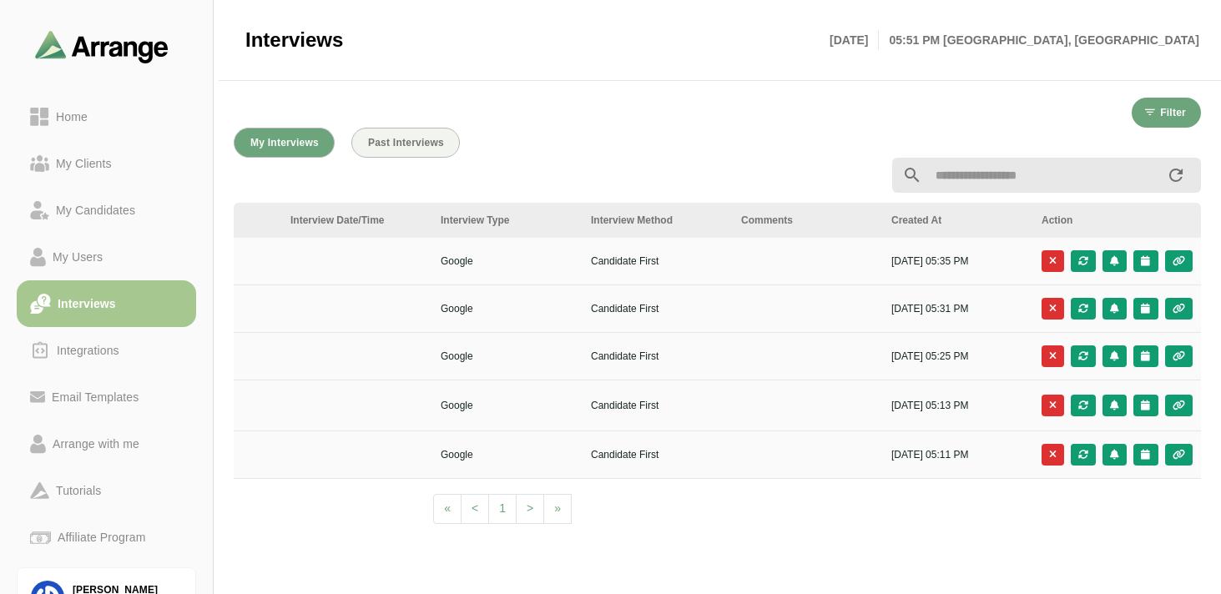
click at [970, 410] on p "4th Sep, 2025 - 05:13 PM" at bounding box center [956, 405] width 130 height 15
click at [915, 417] on td "4th Sep, 2025 - 05:13 PM" at bounding box center [956, 405] width 150 height 51
click at [1156, 411] on button "button" at bounding box center [1145, 406] width 24 height 22
click at [1102, 448] on div "Client Slots" at bounding box center [1071, 451] width 96 height 20
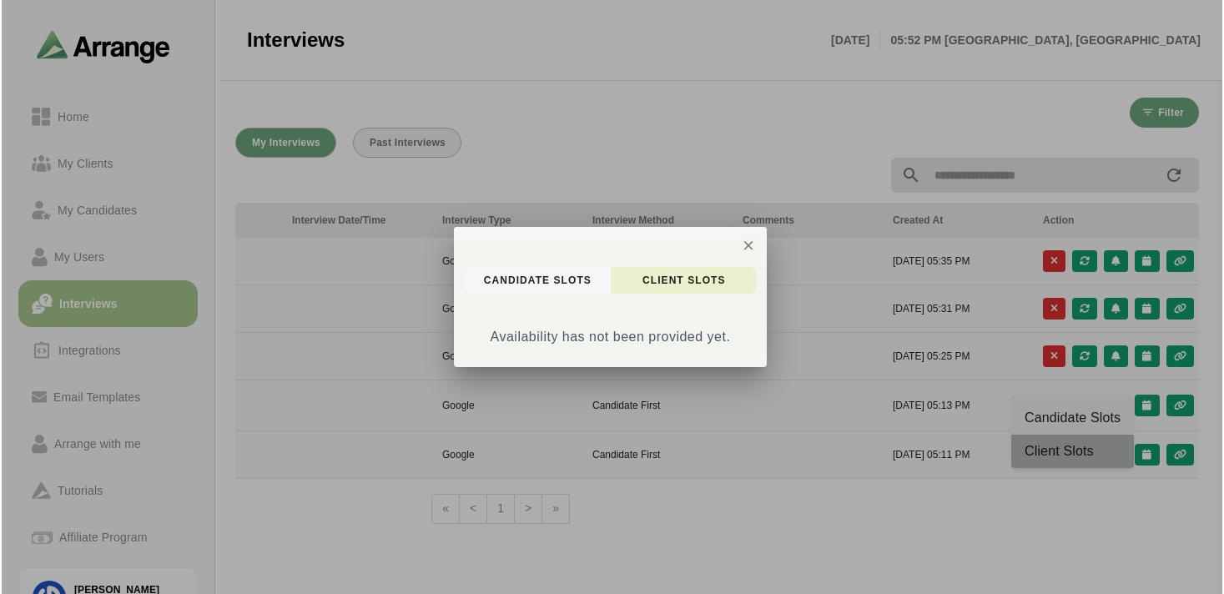
scroll to position [0, 0]
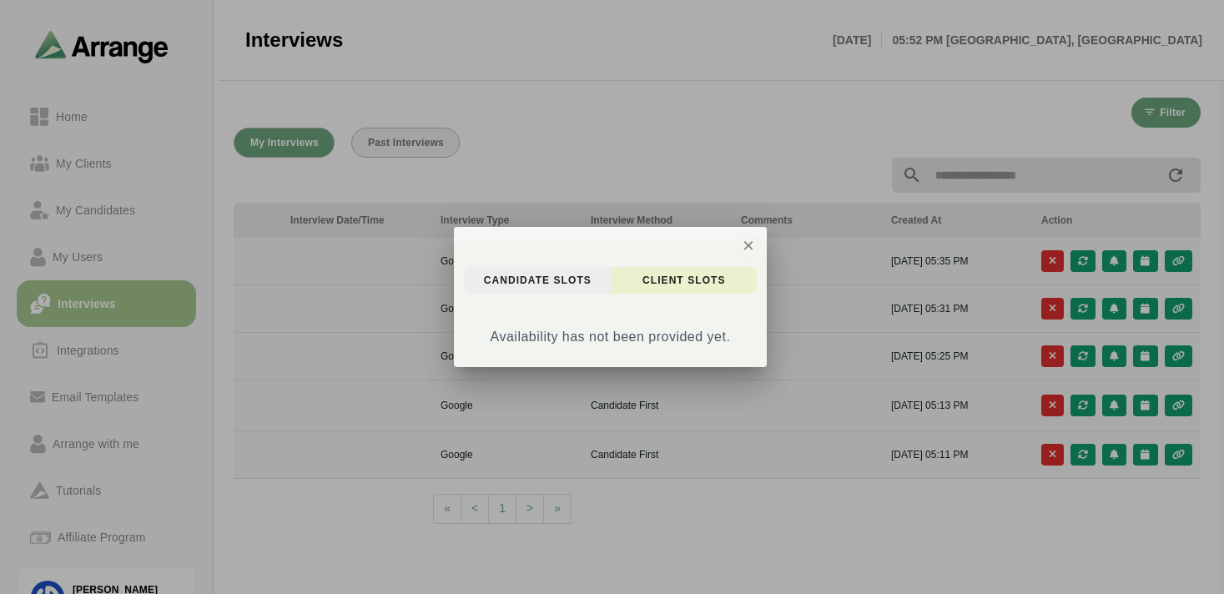
click at [590, 282] on span "candidate Slots" at bounding box center [537, 280] width 108 height 13
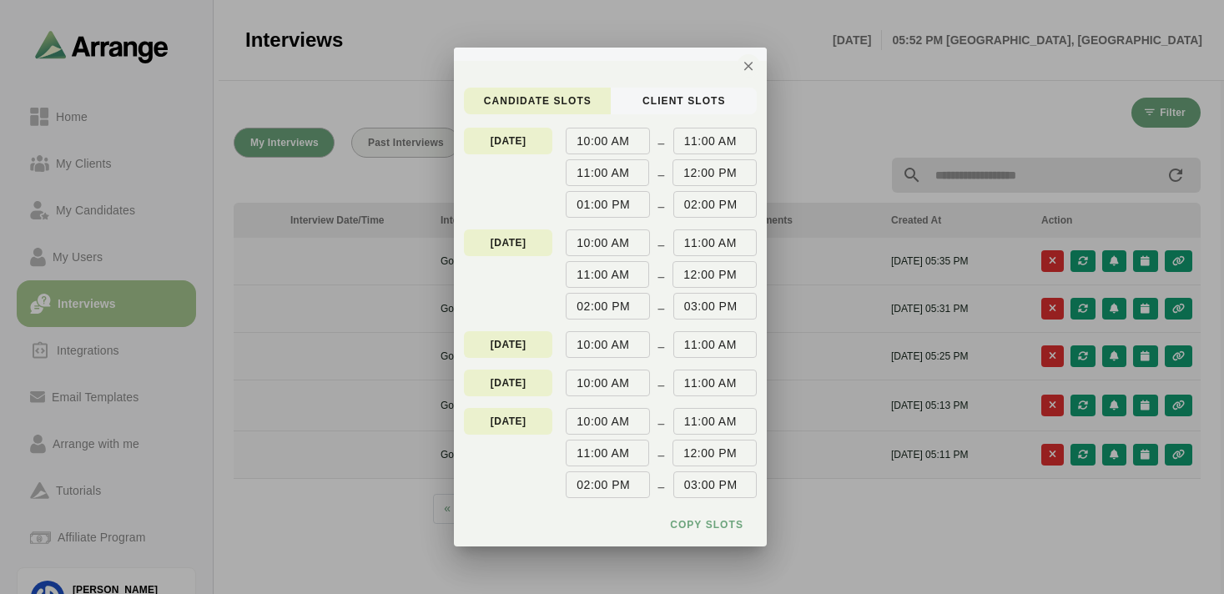
click at [622, 299] on p "02:00 PM" at bounding box center [603, 306] width 53 height 17
click at [634, 194] on div "01:00 PM" at bounding box center [607, 204] width 83 height 27
click at [619, 151] on div "10:00 AM" at bounding box center [607, 141] width 83 height 27
click at [619, 141] on p "10:00 AM" at bounding box center [603, 141] width 53 height 17
click at [654, 112] on button "client Slots" at bounding box center [684, 101] width 147 height 27
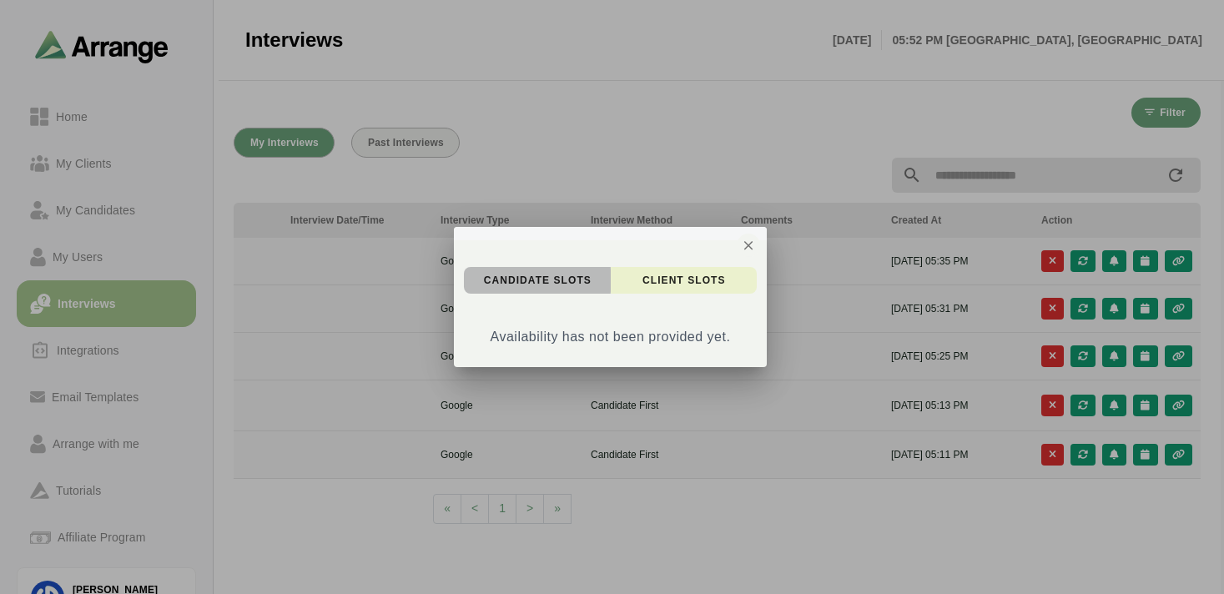
click at [560, 282] on span "candidate Slots" at bounding box center [537, 280] width 108 height 13
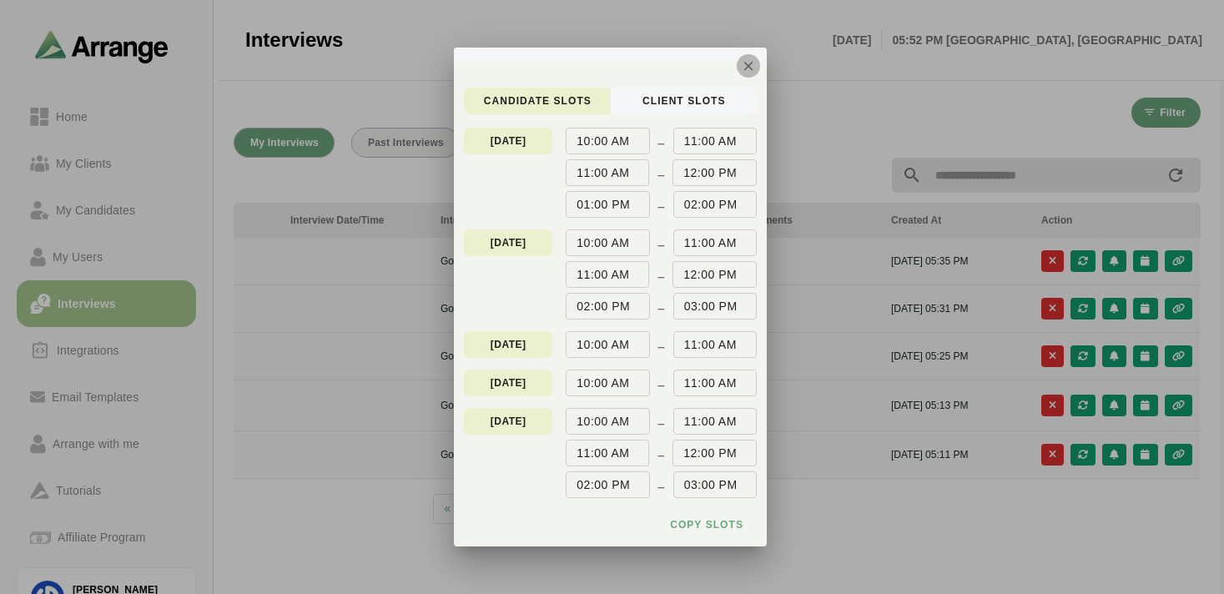
click at [752, 67] on icon "button" at bounding box center [748, 65] width 15 height 15
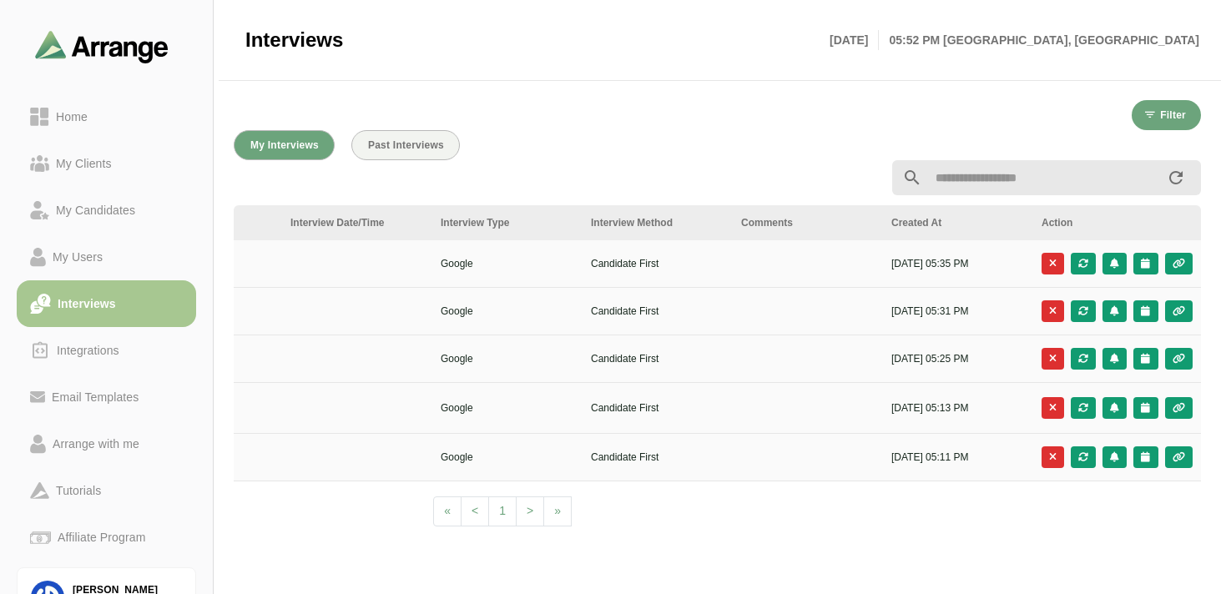
scroll to position [3, 0]
